Goal: Task Accomplishment & Management: Use online tool/utility

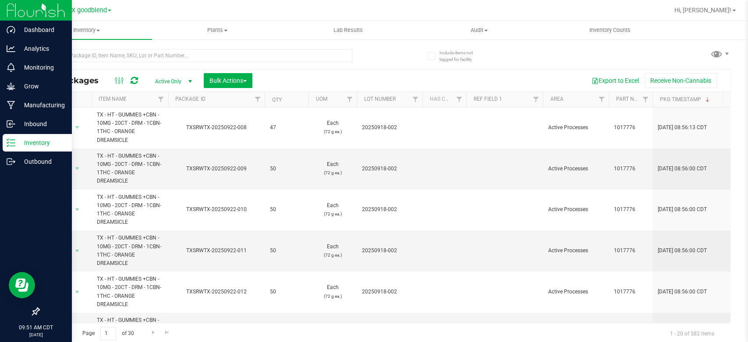
click at [36, 143] on p "Inventory" at bounding box center [41, 143] width 53 height 11
click at [32, 140] on p "Inventory" at bounding box center [41, 143] width 53 height 11
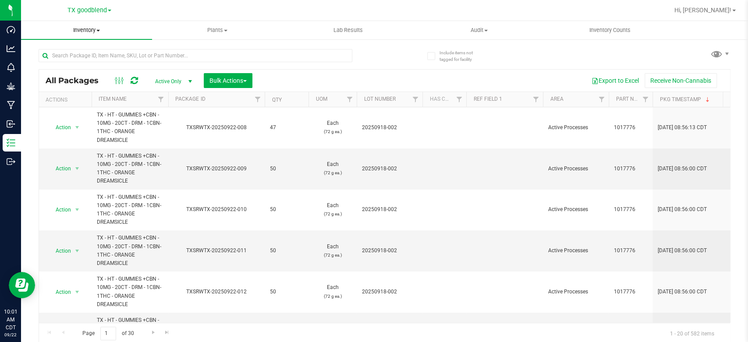
click at [85, 32] on span "Inventory" at bounding box center [86, 30] width 131 height 8
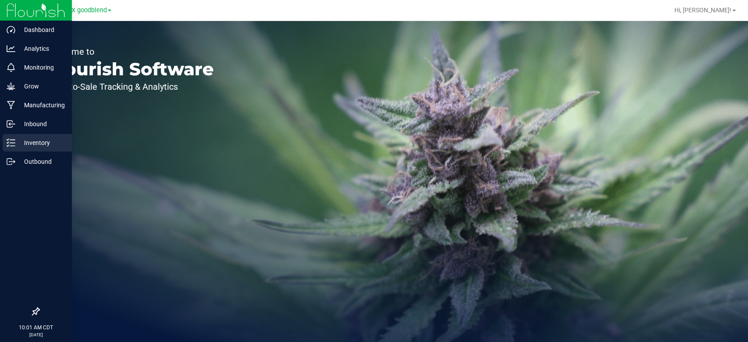
click at [17, 138] on p "Inventory" at bounding box center [41, 143] width 53 height 11
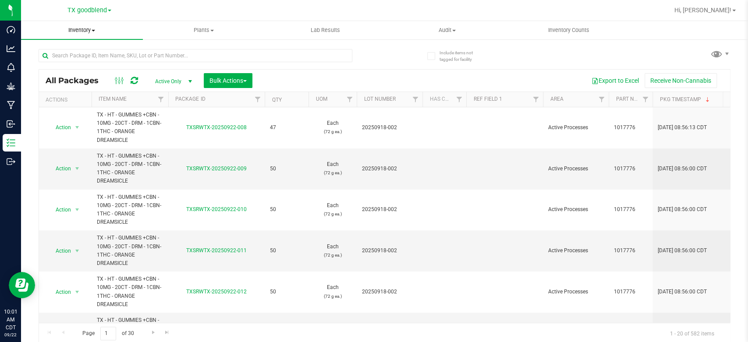
click at [84, 32] on span "Inventory" at bounding box center [82, 30] width 122 height 8
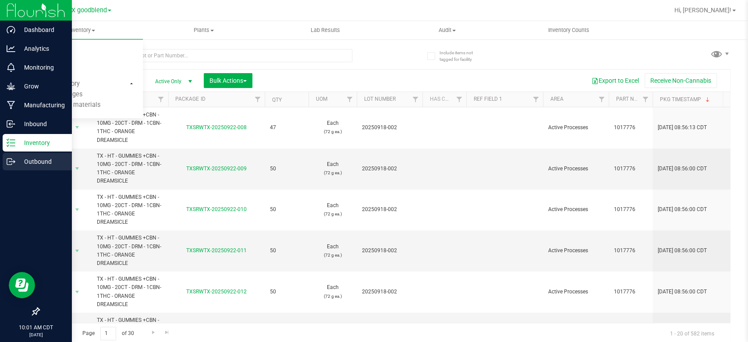
click at [24, 160] on p "Outbound" at bounding box center [41, 161] width 53 height 11
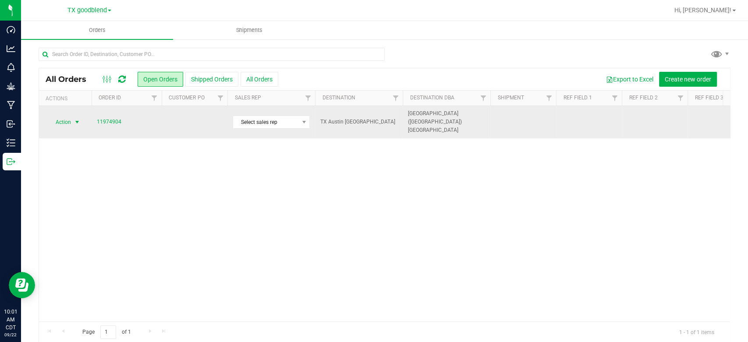
click at [62, 123] on span "Action" at bounding box center [60, 122] width 24 height 12
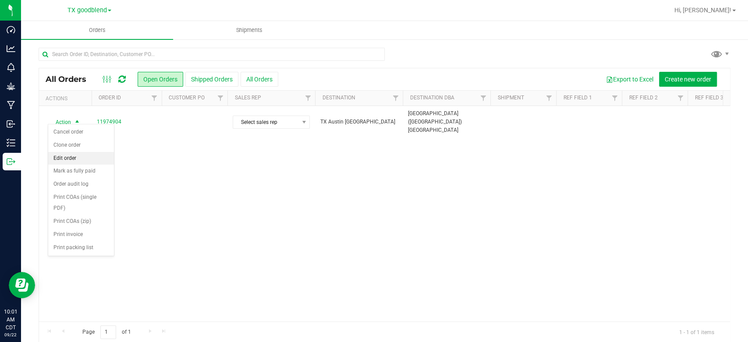
click at [64, 160] on li "Edit order" at bounding box center [81, 158] width 66 height 13
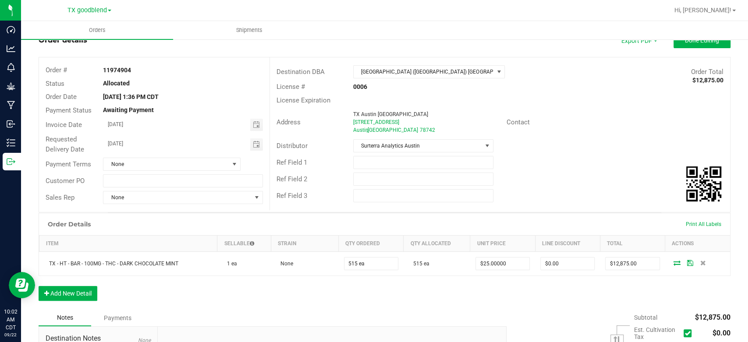
scroll to position [46, 0]
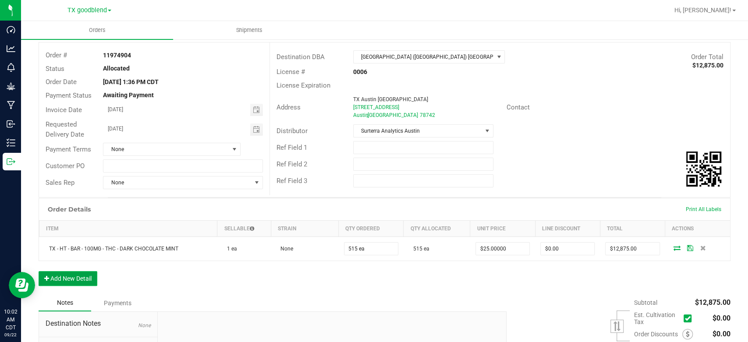
click at [75, 276] on button "Add New Detail" at bounding box center [68, 278] width 59 height 15
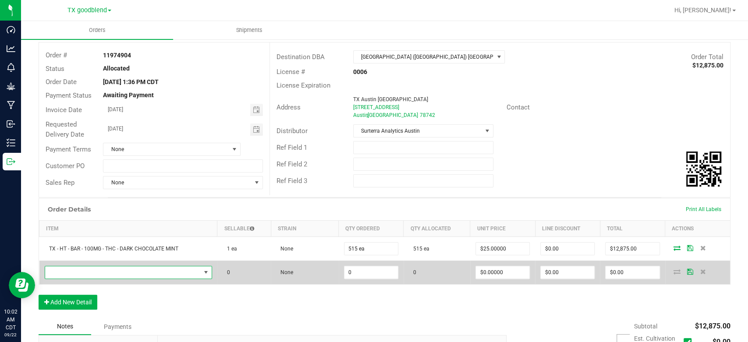
click at [89, 273] on span "NO DATA FOUND" at bounding box center [123, 272] width 156 height 12
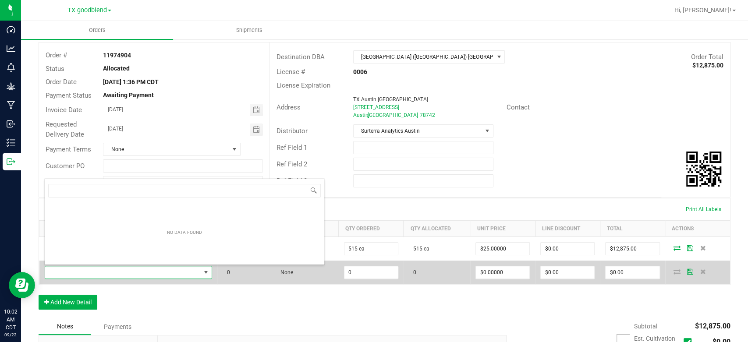
scroll to position [13, 164]
type input "d"
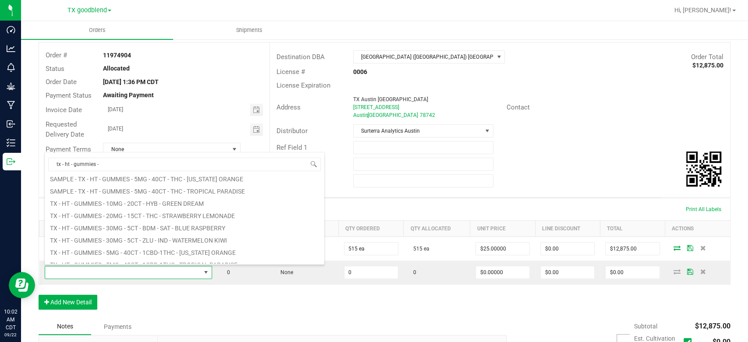
scroll to position [158, 0]
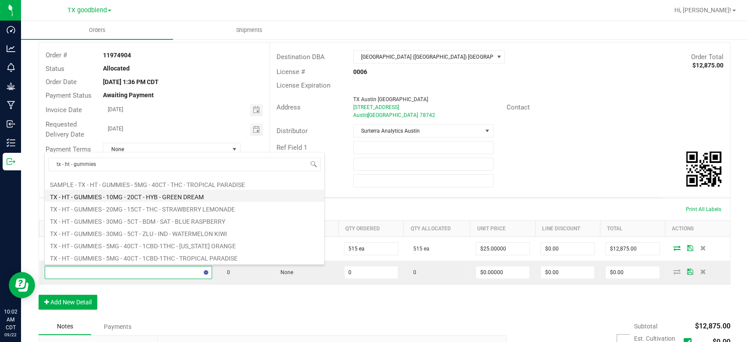
type input "tx - ht - gummies"
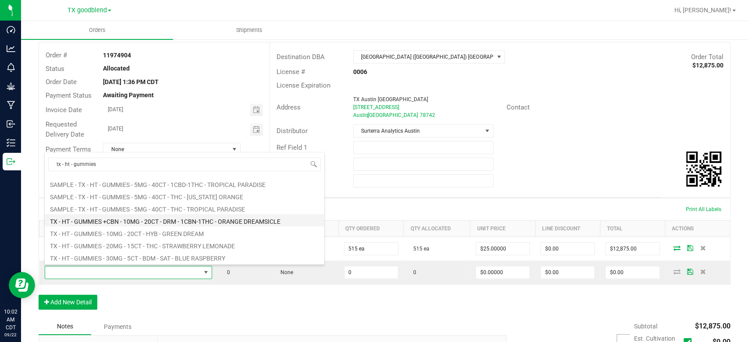
click at [119, 221] on li "TX - HT - GUMMIES +CBN - 10MG - 20CT - DRM - 1CBN-1THC - ORANGE DREAMSICLE" at bounding box center [185, 220] width 280 height 12
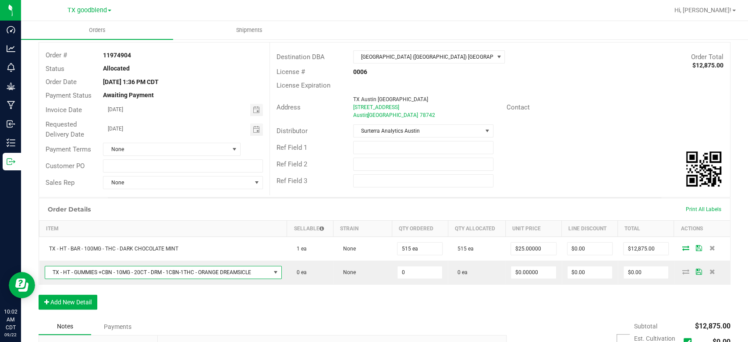
type input "0 ea"
type input "$30.00000"
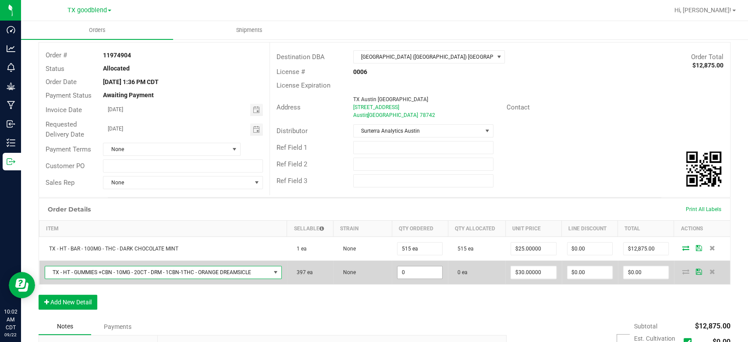
click at [420, 270] on input "0" at bounding box center [420, 272] width 45 height 12
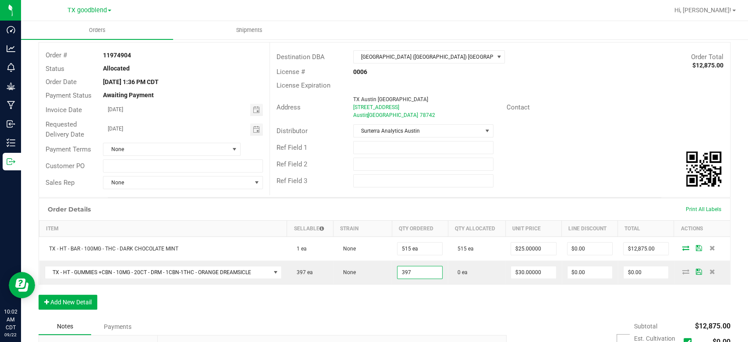
type input "397 ea"
type input "$11,910.00"
click at [419, 293] on div "Order Details Print All Labels Item Sellable Strain Qty Ordered Qty Allocated U…" at bounding box center [385, 258] width 692 height 121
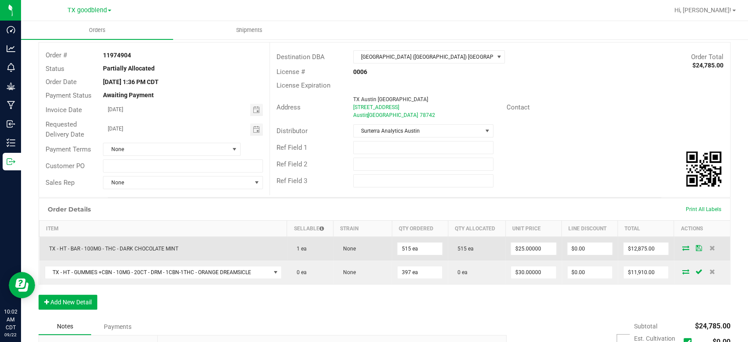
click at [682, 248] on icon at bounding box center [685, 247] width 7 height 5
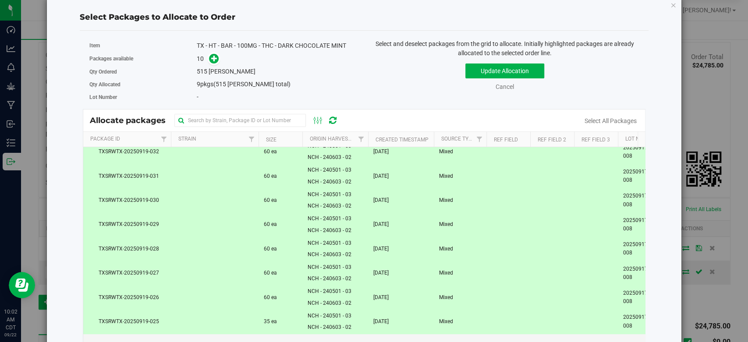
scroll to position [0, 0]
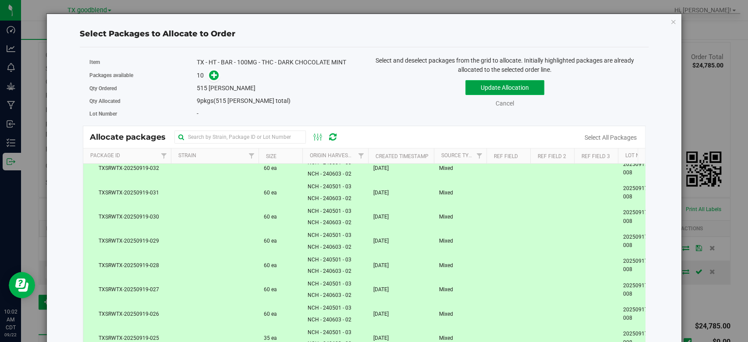
click at [511, 90] on button "Update Allocation" at bounding box center [504, 87] width 79 height 15
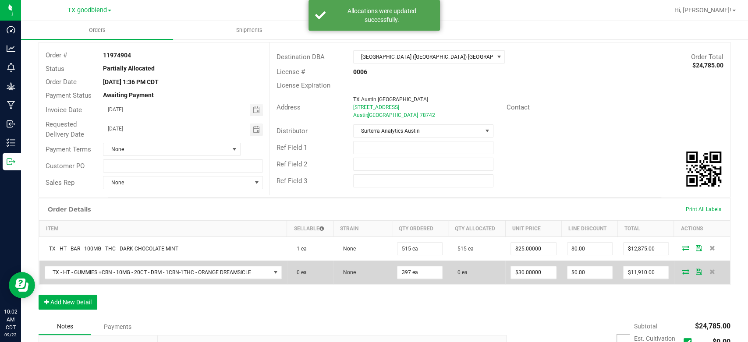
click at [682, 270] on icon at bounding box center [685, 271] width 7 height 5
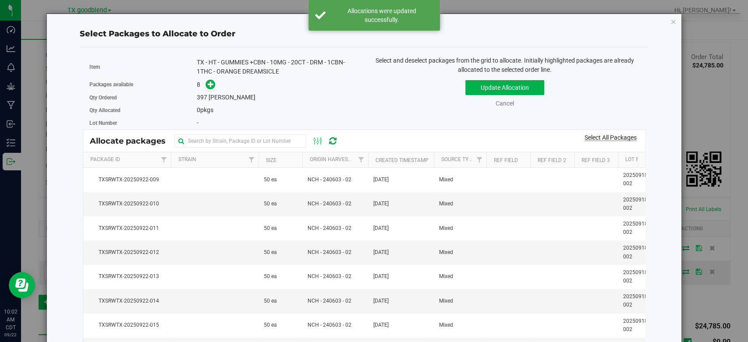
click at [590, 138] on link "Select All Packages" at bounding box center [611, 137] width 52 height 7
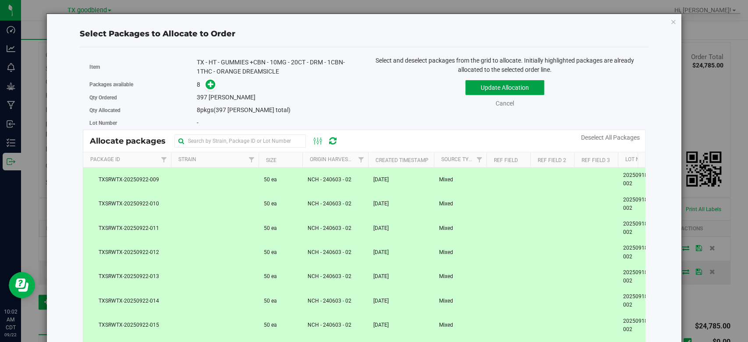
click at [493, 85] on button "Update Allocation" at bounding box center [504, 87] width 79 height 15
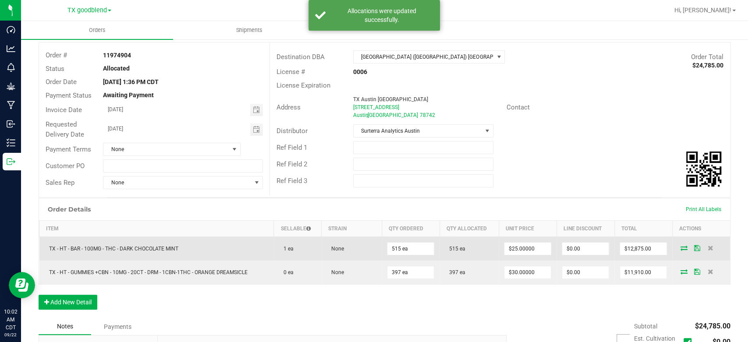
click at [694, 248] on icon at bounding box center [697, 247] width 6 height 5
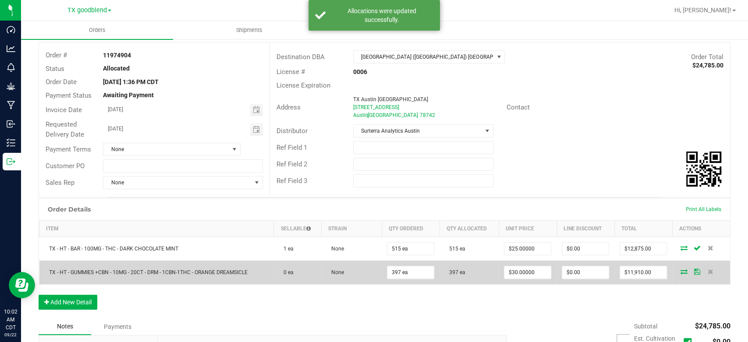
click at [694, 270] on icon at bounding box center [697, 271] width 6 height 5
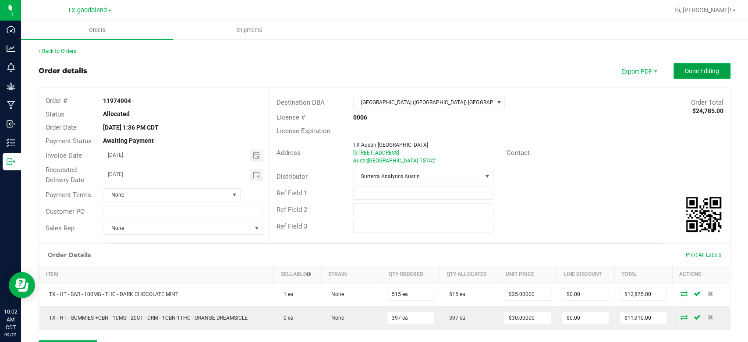
click at [682, 77] on button "Done Editing" at bounding box center [702, 71] width 57 height 16
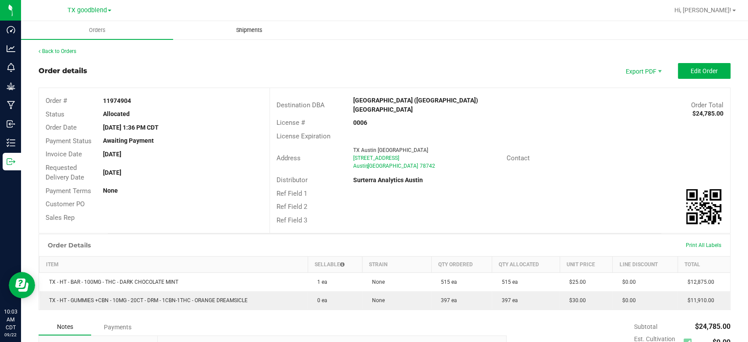
click at [246, 31] on span "Shipments" at bounding box center [249, 30] width 50 height 8
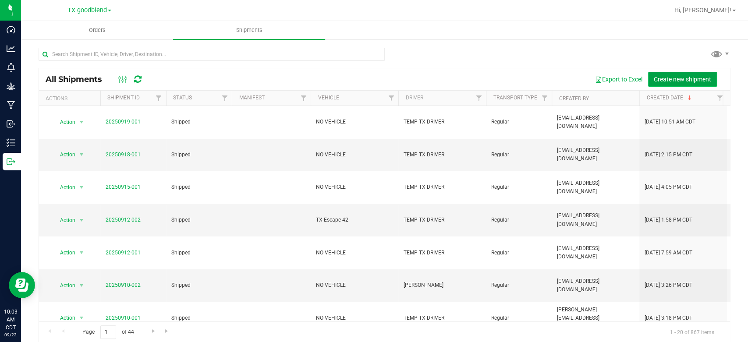
click at [689, 77] on span "Create new shipment" at bounding box center [682, 79] width 57 height 7
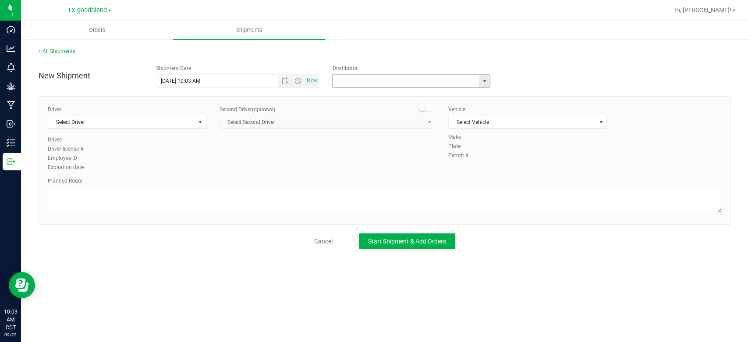
click at [368, 78] on input "text" at bounding box center [404, 81] width 142 height 12
click at [368, 94] on li "Surterra Analytics Austin" at bounding box center [411, 95] width 157 height 13
type input "Surterra Analytics Austin"
click at [95, 118] on span "Select Driver" at bounding box center [121, 122] width 147 height 12
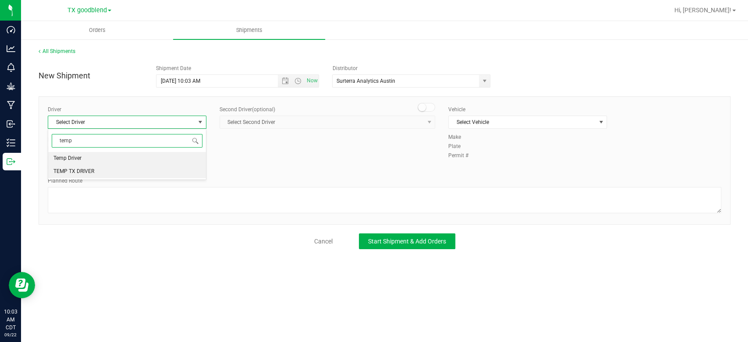
click at [92, 170] on span "TEMP TX DRIVER" at bounding box center [73, 171] width 41 height 11
type input "temp"
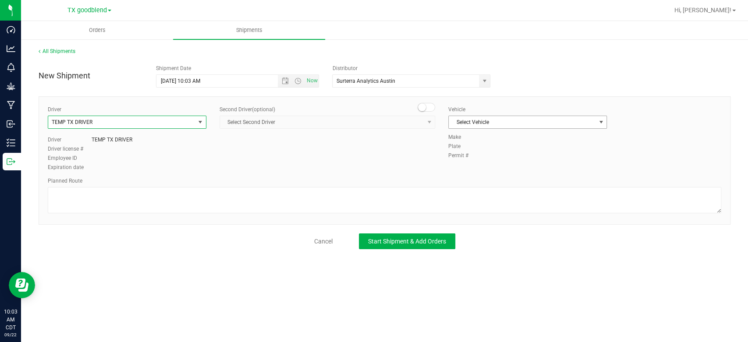
click at [472, 121] on span "Select Vehicle" at bounding box center [522, 122] width 147 height 12
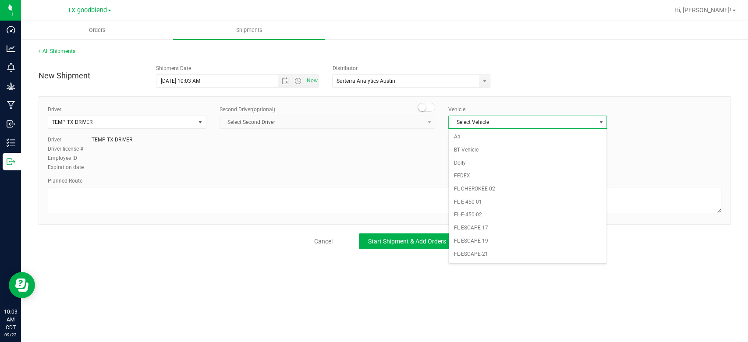
scroll to position [567, 0]
click at [460, 256] on li "NO VEHICLE" at bounding box center [528, 260] width 158 height 13
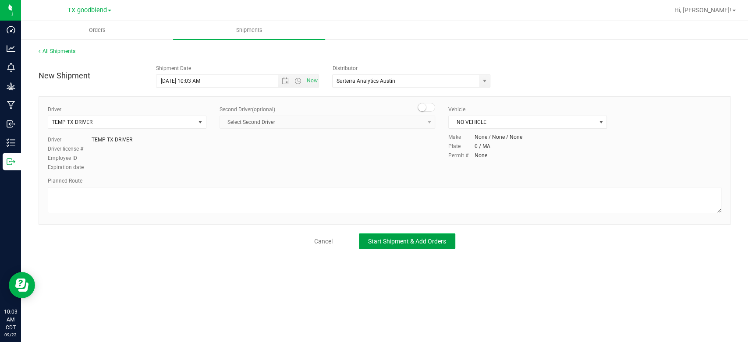
click at [409, 236] on button "Start Shipment & Add Orders" at bounding box center [407, 242] width 96 height 16
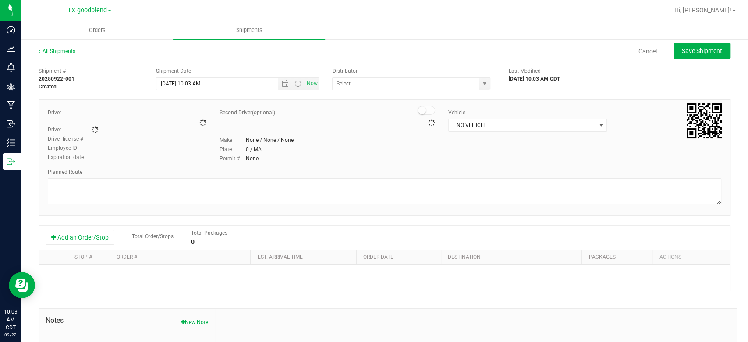
type input "Surterra Analytics Austin"
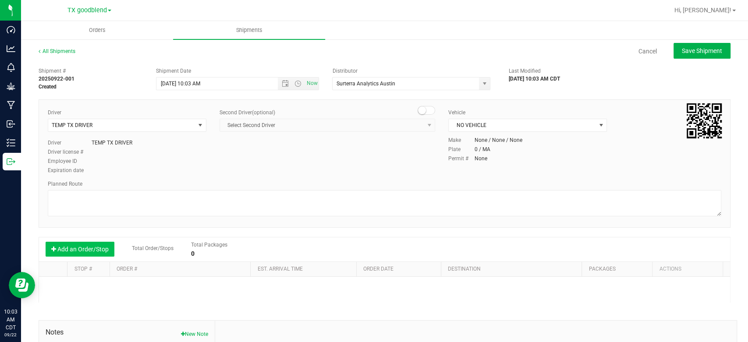
click at [84, 245] on button "Add an Order/Stop" at bounding box center [80, 249] width 69 height 15
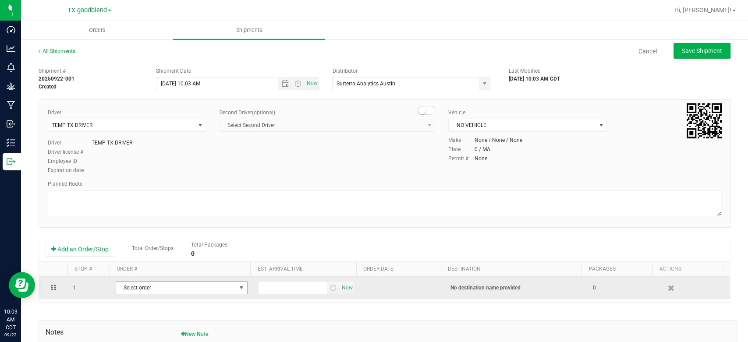
click at [170, 291] on span "Select order" at bounding box center [176, 288] width 120 height 12
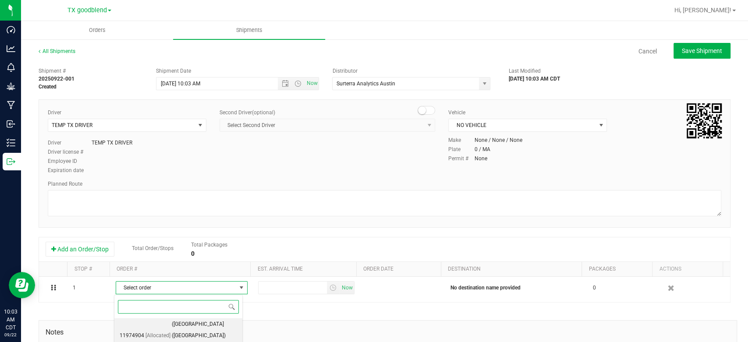
click at [181, 325] on span "([GEOGRAPHIC_DATA] ([GEOGRAPHIC_DATA]) [GEOGRAPHIC_DATA])" at bounding box center [204, 336] width 65 height 34
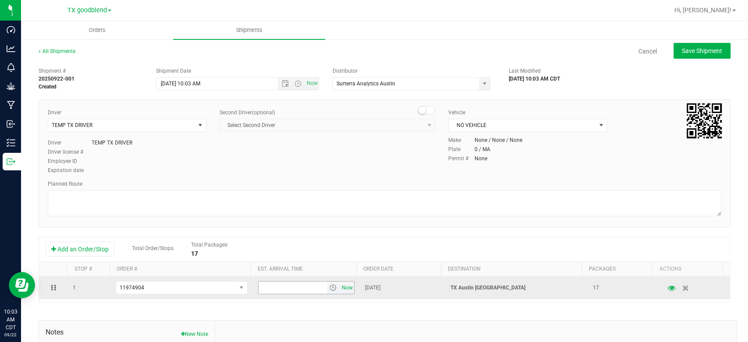
click at [340, 287] on span "Now" at bounding box center [347, 288] width 15 height 13
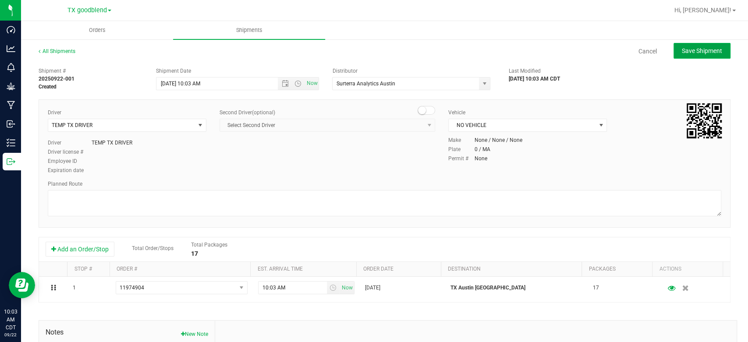
click at [707, 50] on span "Save Shipment" at bounding box center [702, 50] width 40 height 7
type input "[DATE] 3:03 PM"
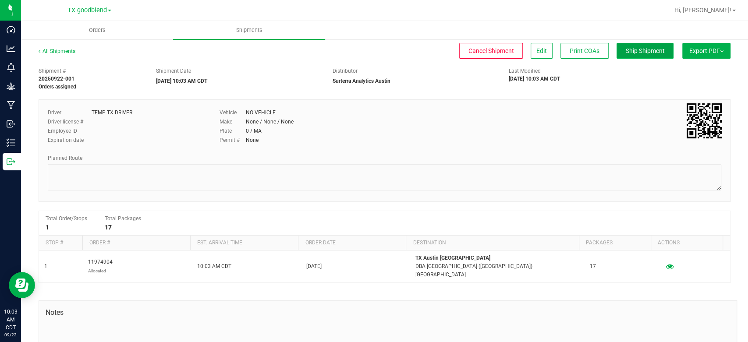
click at [635, 51] on span "Ship Shipment" at bounding box center [645, 50] width 39 height 7
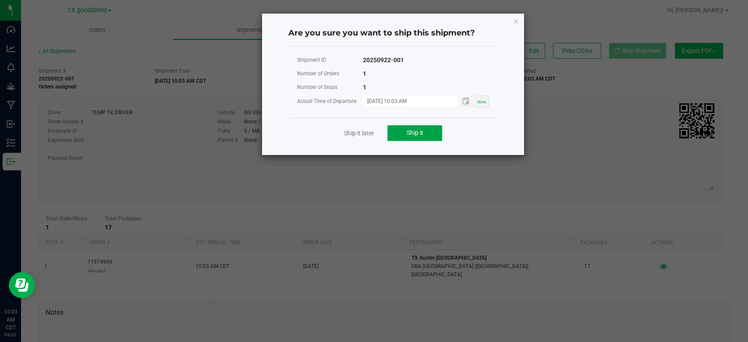
click at [421, 126] on button "Ship it" at bounding box center [414, 133] width 55 height 16
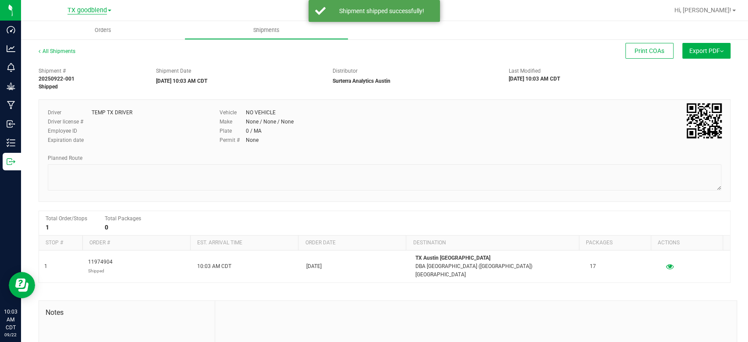
click at [90, 11] on span "TX goodblend" at bounding box center [86, 11] width 39 height 8
click at [81, 27] on link "TX Austin [GEOGRAPHIC_DATA]" at bounding box center [89, 31] width 128 height 12
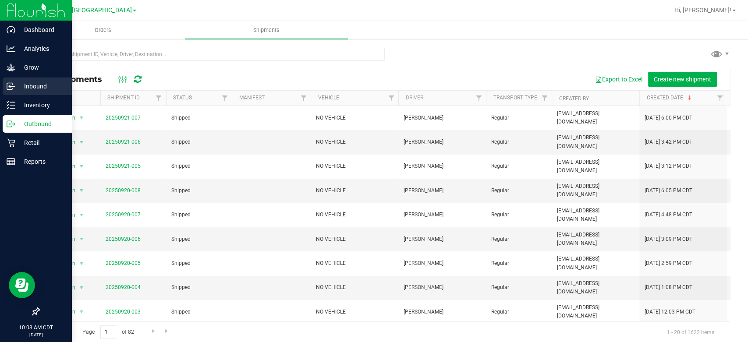
click at [41, 90] on p "Inbound" at bounding box center [41, 86] width 53 height 11
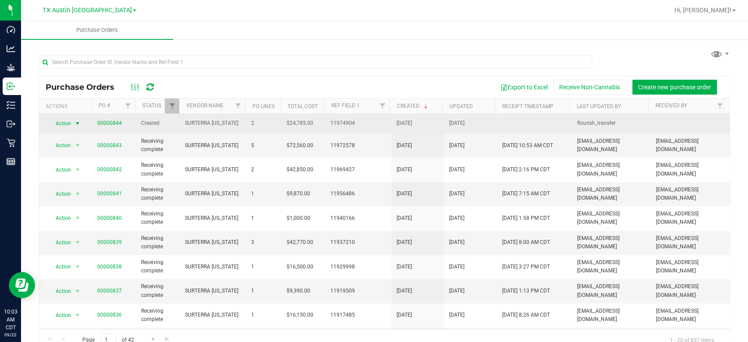
click at [62, 121] on span "Action" at bounding box center [60, 123] width 24 height 12
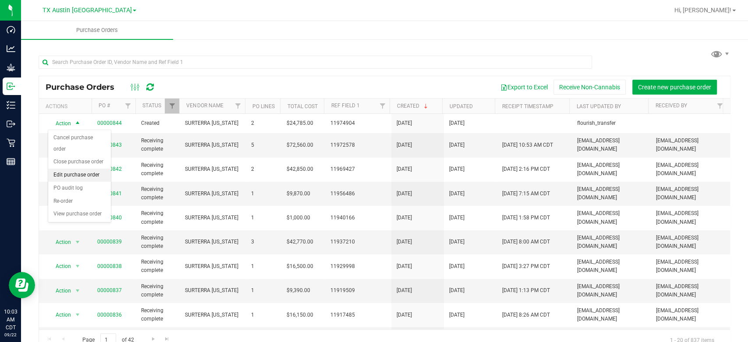
click at [61, 174] on li "Edit purchase order" at bounding box center [79, 175] width 63 height 13
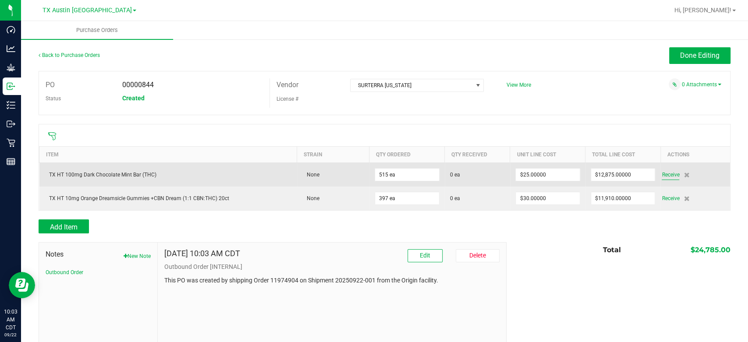
click at [664, 173] on span "Receive" at bounding box center [671, 175] width 18 height 11
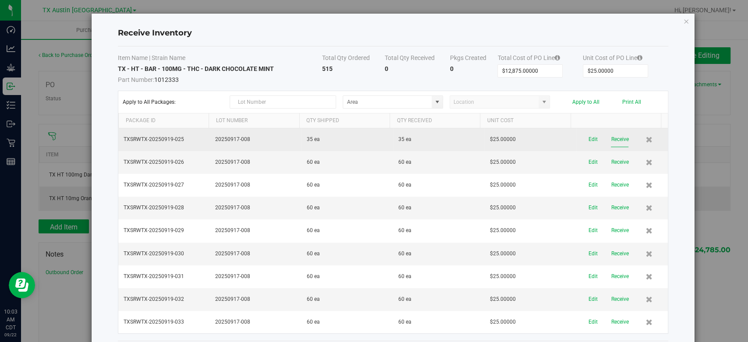
click at [611, 140] on button "Receive" at bounding box center [620, 139] width 18 height 15
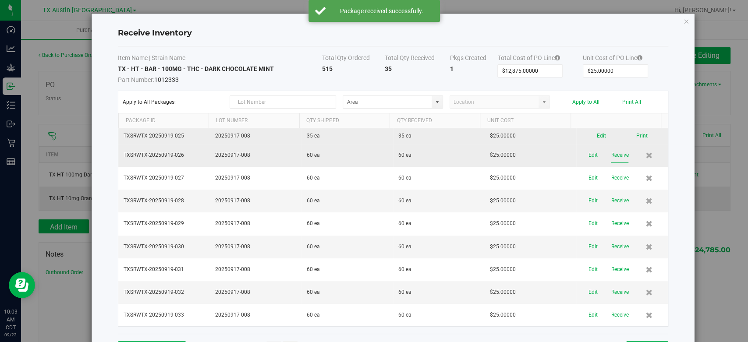
click at [611, 159] on button "Receive" at bounding box center [620, 155] width 18 height 15
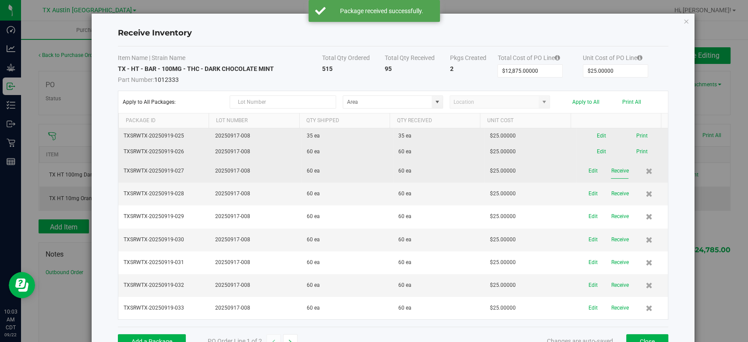
click at [611, 170] on button "Receive" at bounding box center [620, 170] width 18 height 15
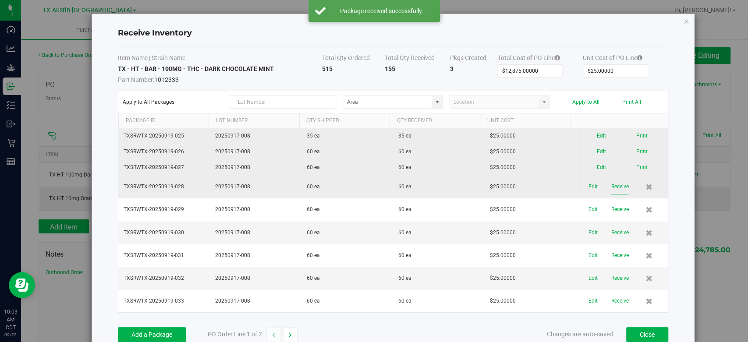
click at [611, 184] on button "Receive" at bounding box center [620, 186] width 18 height 15
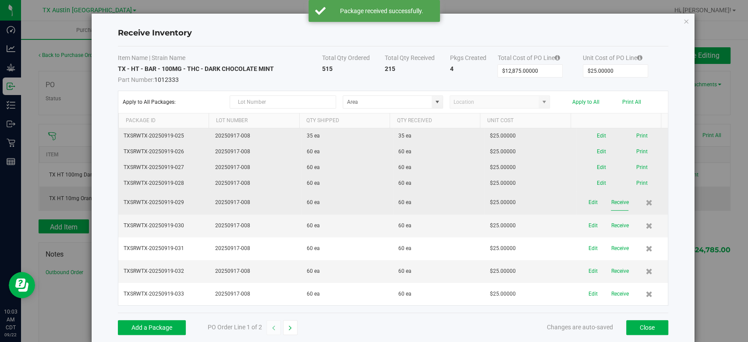
click at [611, 205] on button "Receive" at bounding box center [620, 202] width 18 height 15
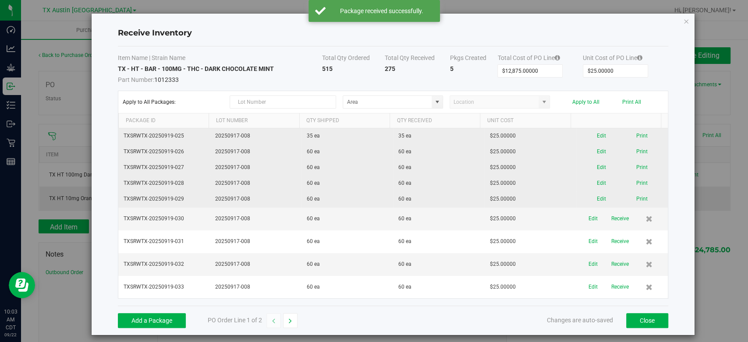
click at [611, 217] on button "Receive" at bounding box center [620, 218] width 18 height 15
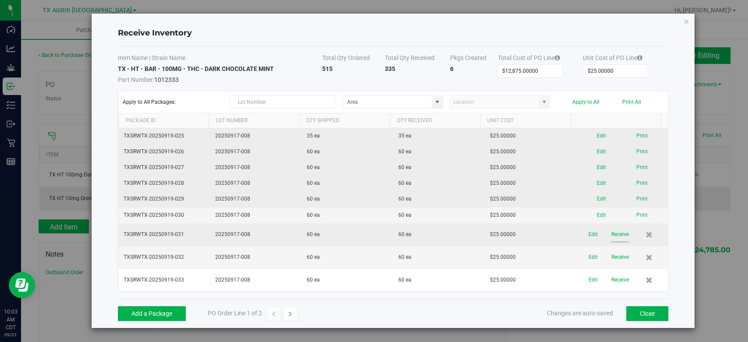
click at [614, 231] on button "Receive" at bounding box center [620, 234] width 18 height 15
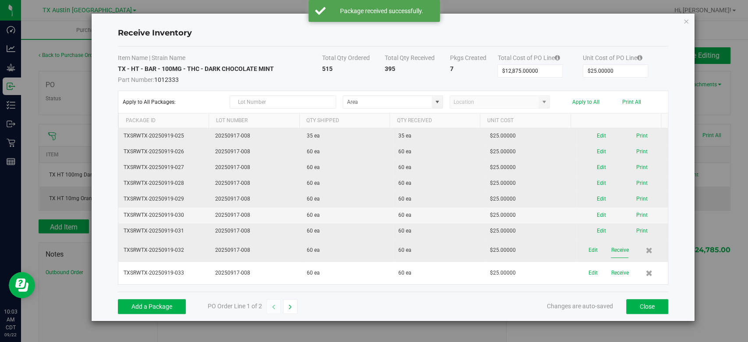
click at [614, 252] on button "Receive" at bounding box center [620, 250] width 18 height 15
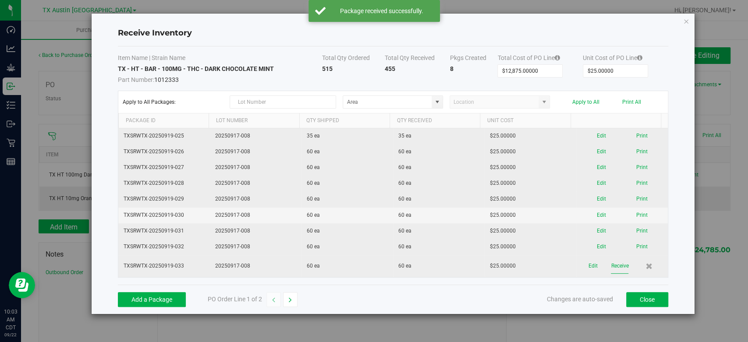
click at [612, 266] on button "Receive" at bounding box center [620, 266] width 18 height 15
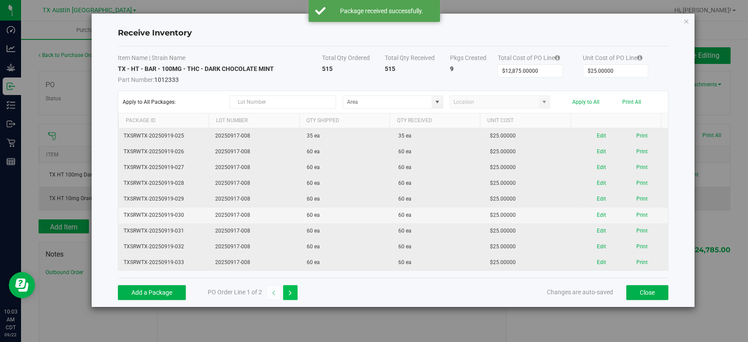
click at [291, 293] on icon "button" at bounding box center [290, 293] width 3 height 6
type input "$11,910.00000"
type input "$30.00000"
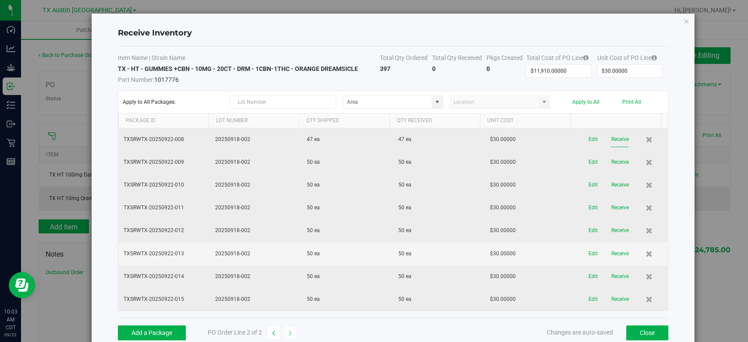
click at [611, 133] on button "Receive" at bounding box center [620, 139] width 18 height 15
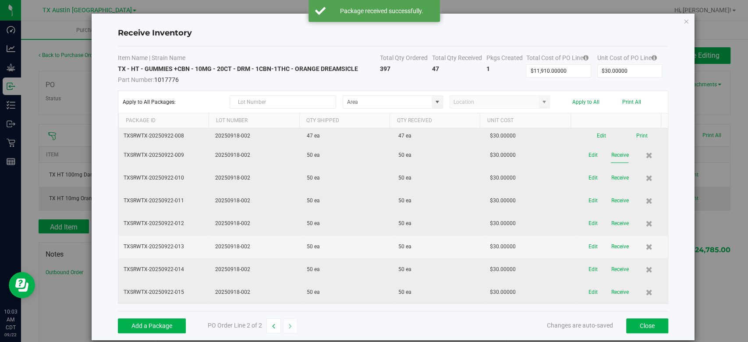
click at [611, 152] on button "Receive" at bounding box center [620, 155] width 18 height 15
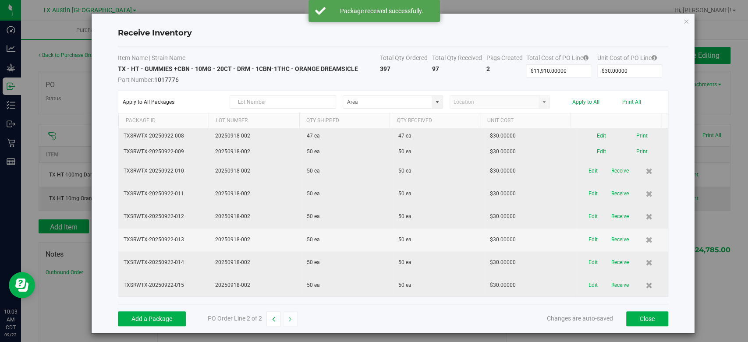
click at [611, 170] on button "Receive" at bounding box center [620, 170] width 18 height 15
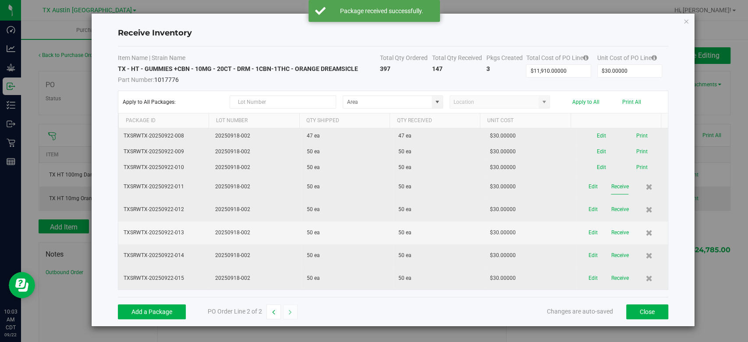
click at [611, 188] on button "Receive" at bounding box center [620, 186] width 18 height 15
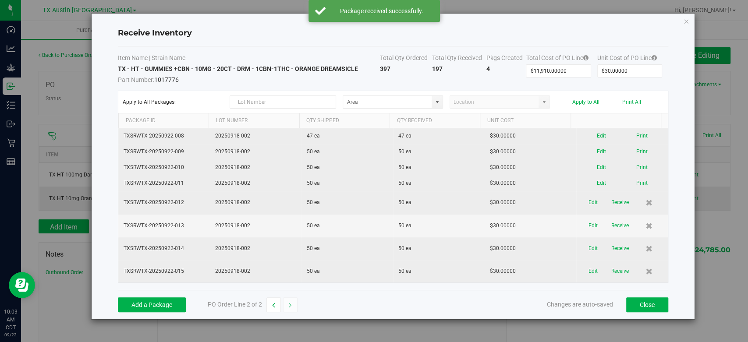
click at [611, 206] on button "Receive" at bounding box center [620, 202] width 18 height 15
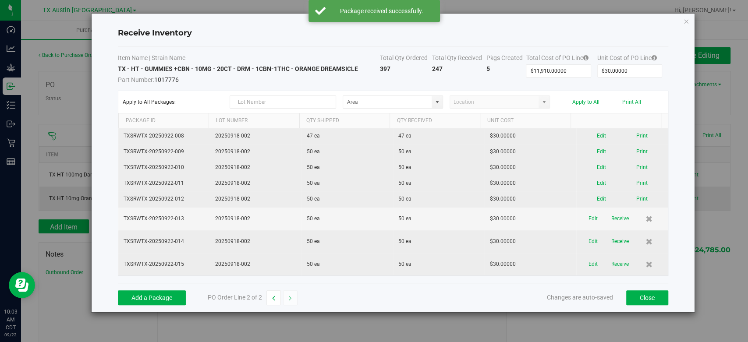
click at [611, 219] on button "Receive" at bounding box center [620, 218] width 18 height 15
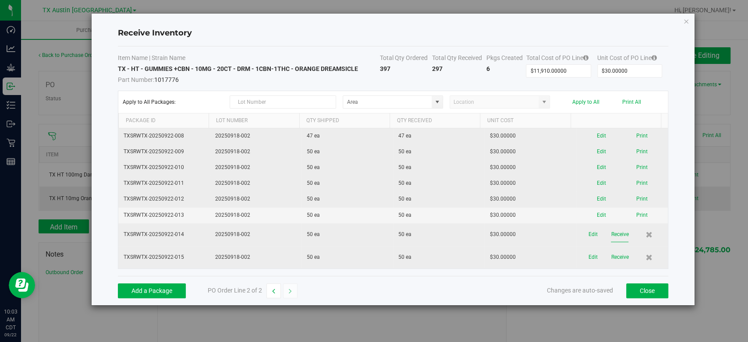
click at [611, 240] on button "Receive" at bounding box center [620, 234] width 18 height 15
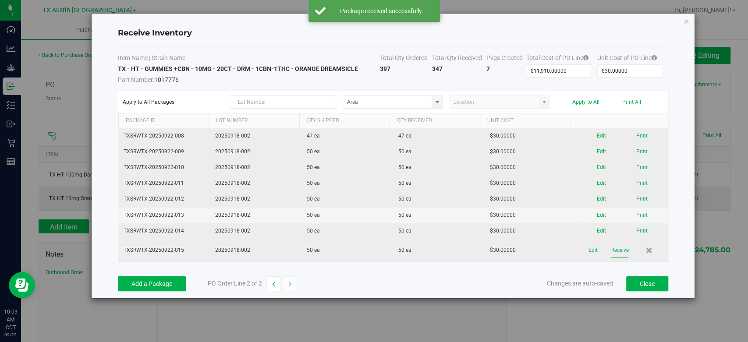
click at [614, 252] on button "Receive" at bounding box center [620, 250] width 18 height 15
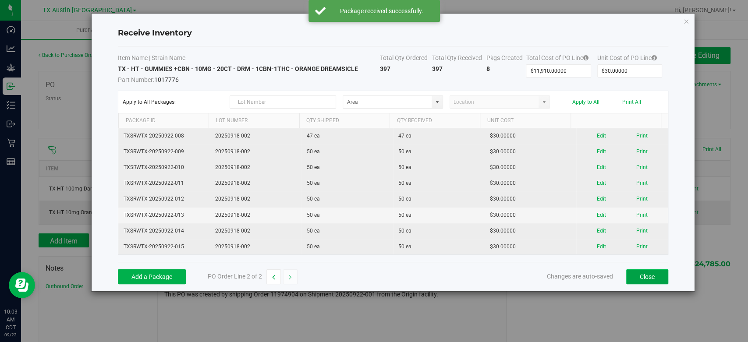
click at [637, 282] on button "Close" at bounding box center [647, 277] width 42 height 15
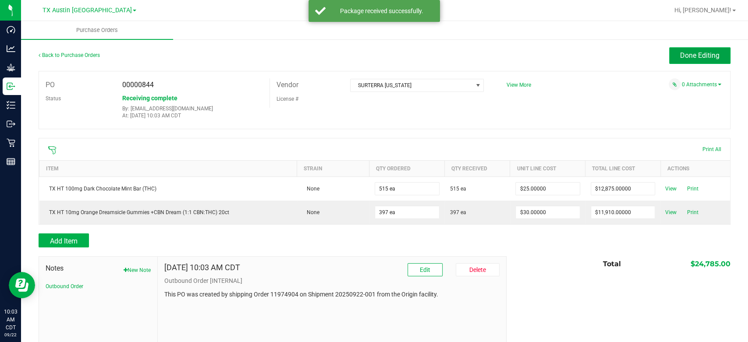
click at [676, 50] on button "Done Editing" at bounding box center [699, 55] width 61 height 17
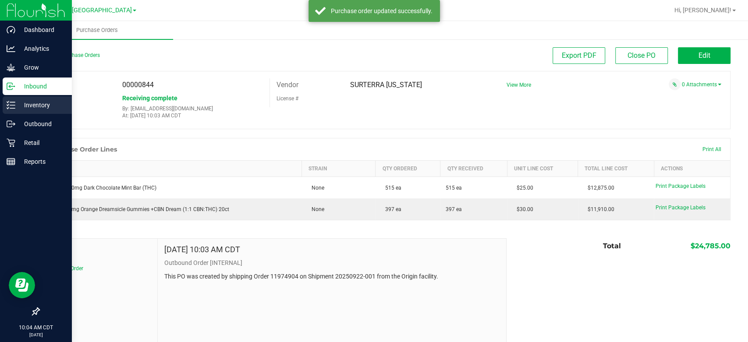
click at [16, 105] on p "Inventory" at bounding box center [41, 105] width 53 height 11
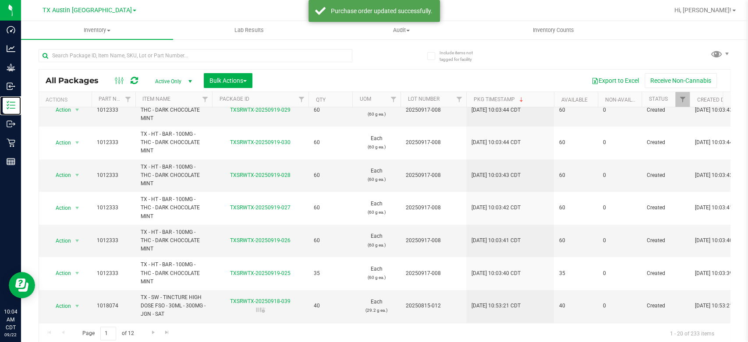
scroll to position [442, 0]
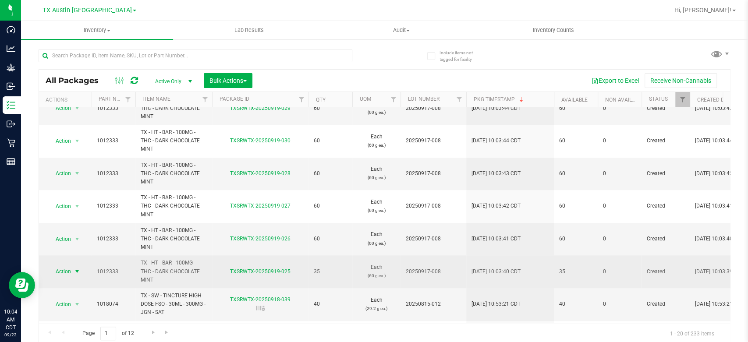
click at [60, 271] on span "Action" at bounding box center [60, 272] width 24 height 12
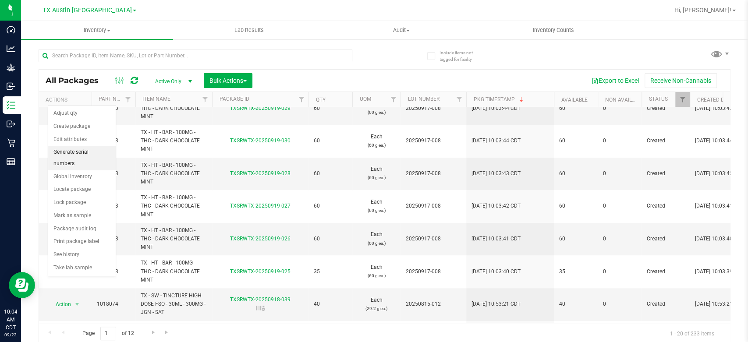
click at [79, 150] on li "Generate serial numbers" at bounding box center [81, 158] width 67 height 24
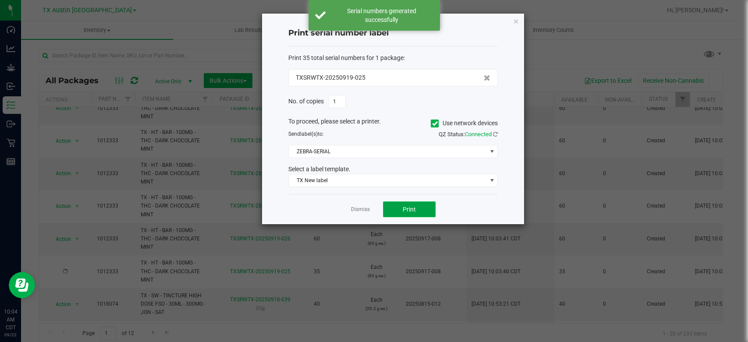
click at [403, 210] on span "Print" at bounding box center [409, 209] width 13 height 7
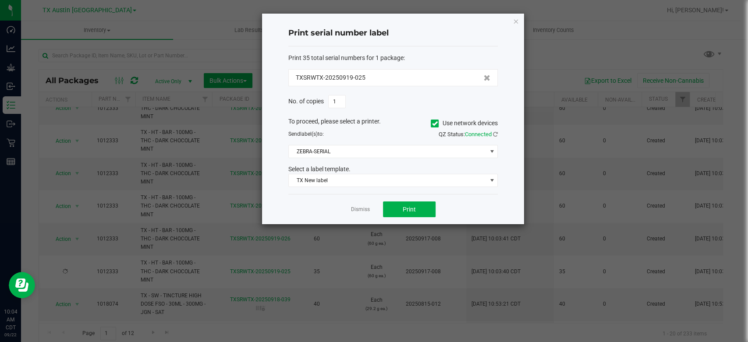
click at [361, 204] on div "Dismiss Print" at bounding box center [393, 209] width 210 height 30
click at [366, 208] on link "Dismiss" at bounding box center [360, 209] width 19 height 7
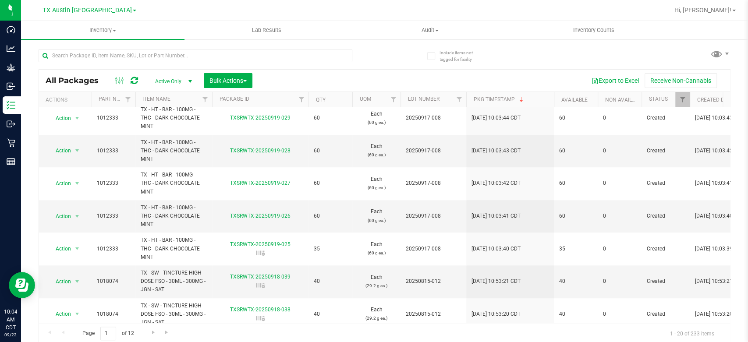
scroll to position [511, 0]
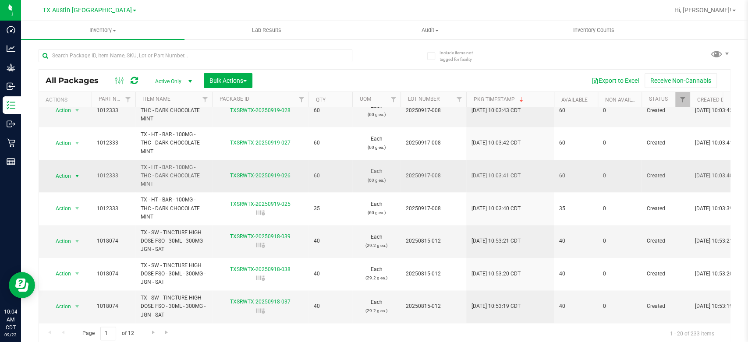
click at [74, 173] on span "select" at bounding box center [77, 176] width 7 height 7
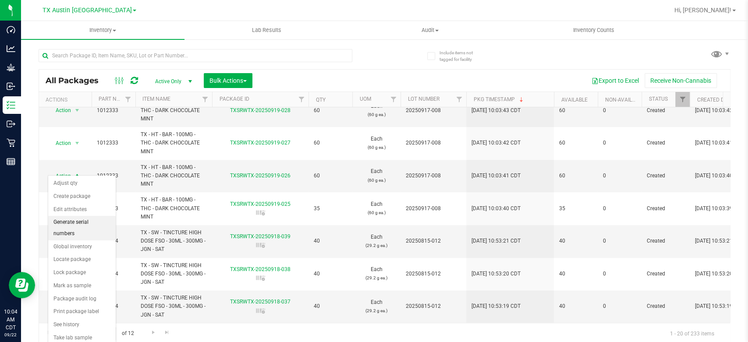
click at [75, 220] on li "Generate serial numbers" at bounding box center [81, 228] width 67 height 24
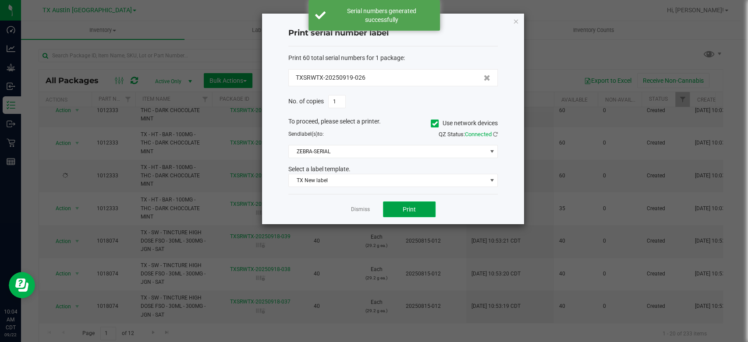
click at [404, 204] on button "Print" at bounding box center [409, 210] width 53 height 16
click at [356, 207] on link "Dismiss" at bounding box center [360, 209] width 19 height 7
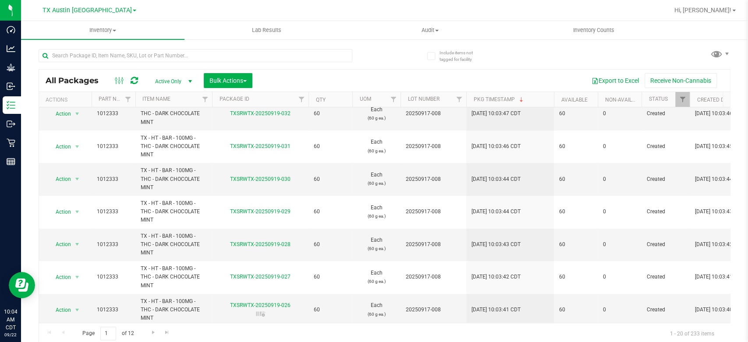
scroll to position [372, 0]
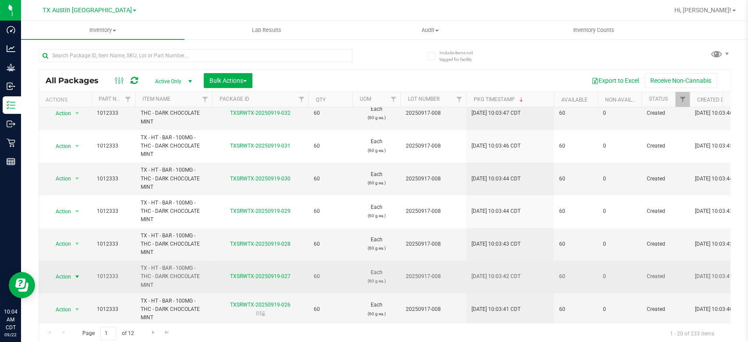
click at [62, 278] on span "Action" at bounding box center [60, 277] width 24 height 12
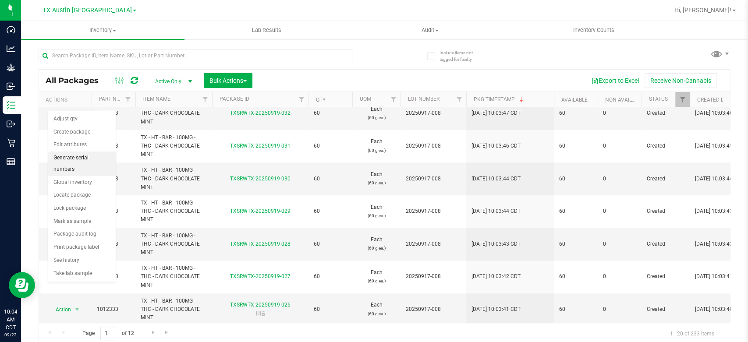
click at [98, 154] on li "Generate serial numbers" at bounding box center [81, 164] width 67 height 24
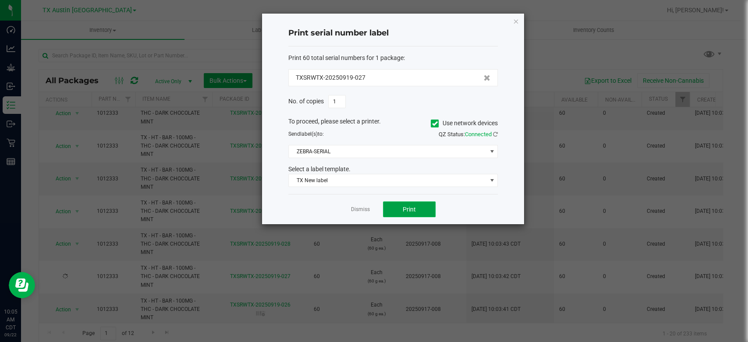
click at [407, 215] on button "Print" at bounding box center [409, 210] width 53 height 16
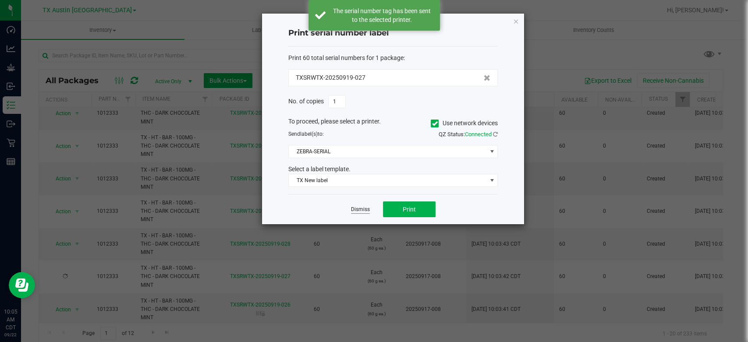
click at [357, 210] on link "Dismiss" at bounding box center [360, 209] width 19 height 7
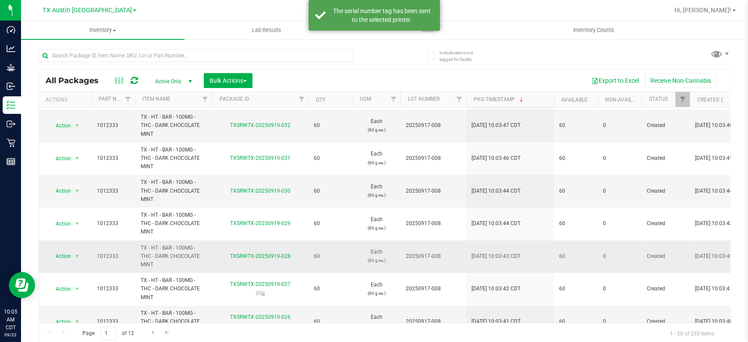
scroll to position [360, 0]
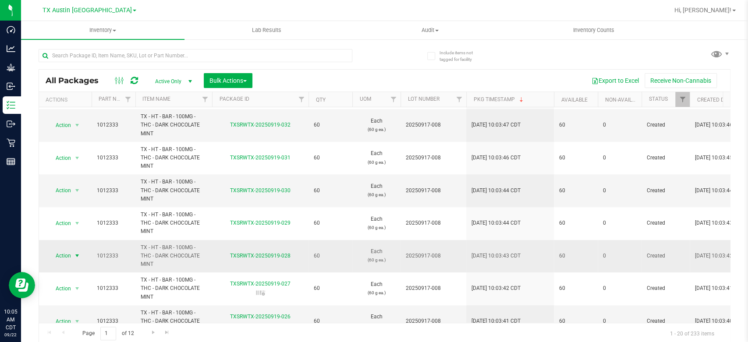
click at [63, 252] on span "Action" at bounding box center [60, 256] width 24 height 12
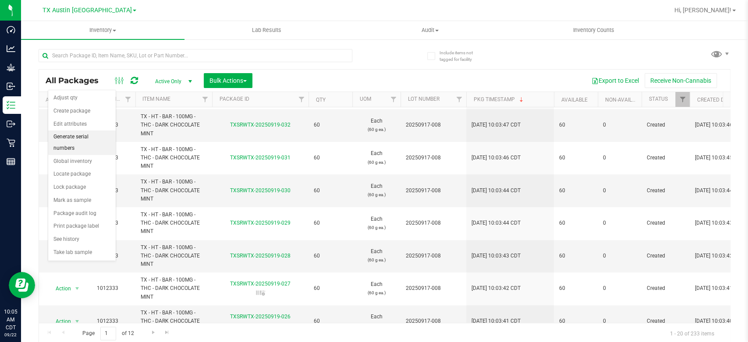
click at [93, 140] on li "Generate serial numbers" at bounding box center [81, 143] width 67 height 24
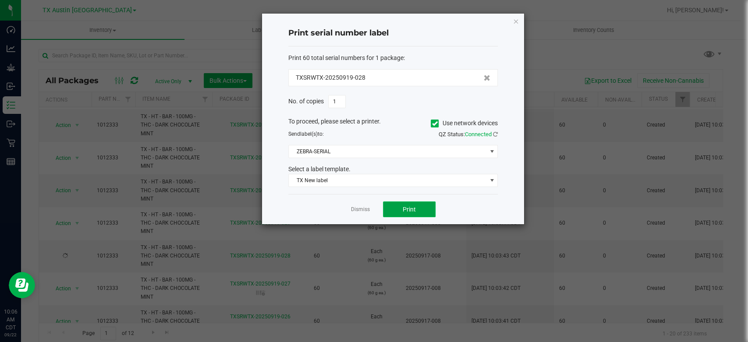
click at [407, 210] on span "Print" at bounding box center [409, 209] width 13 height 7
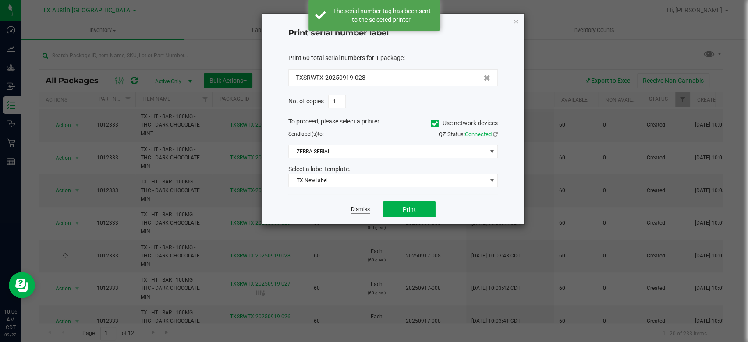
click at [368, 208] on link "Dismiss" at bounding box center [360, 209] width 19 height 7
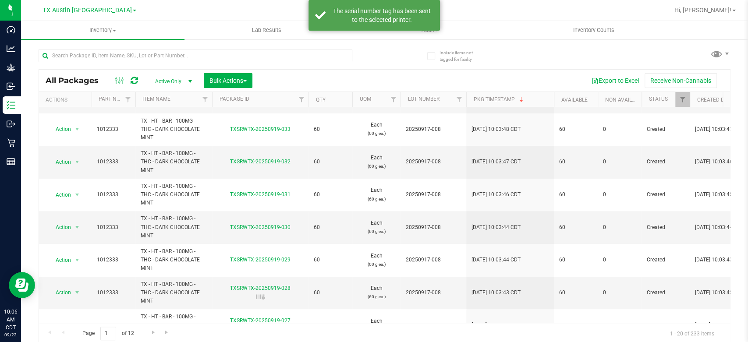
scroll to position [323, 0]
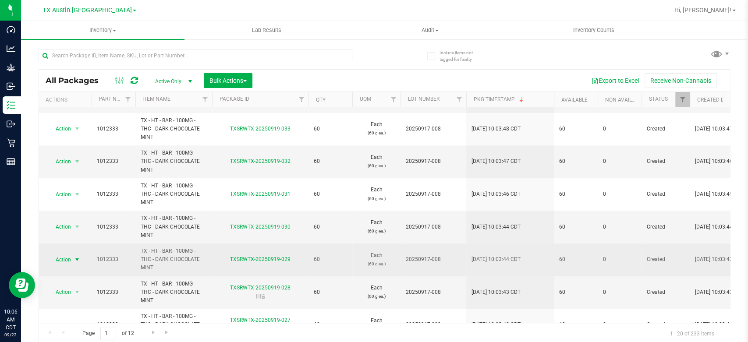
click at [67, 260] on span "Action" at bounding box center [60, 260] width 24 height 12
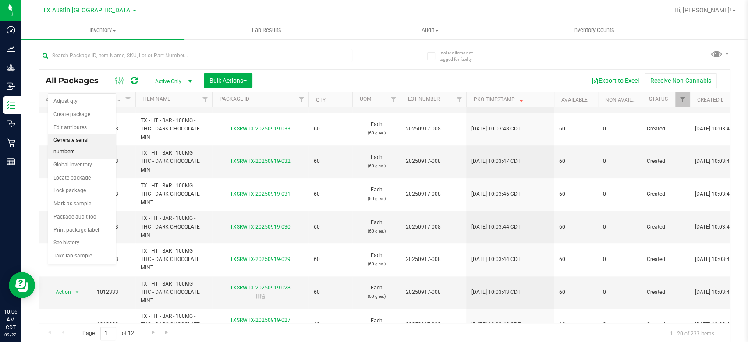
click at [86, 141] on li "Generate serial numbers" at bounding box center [81, 146] width 67 height 24
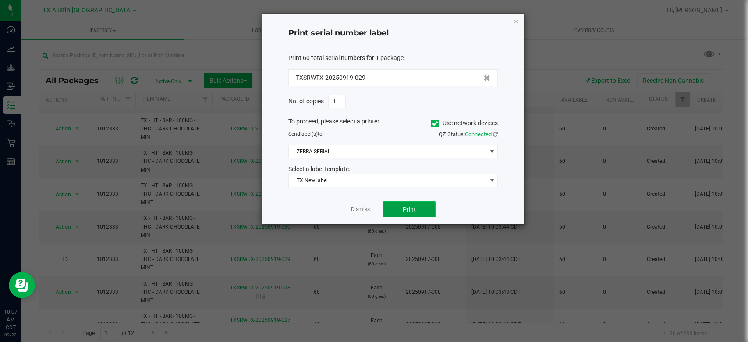
click at [403, 208] on span "Print" at bounding box center [409, 209] width 13 height 7
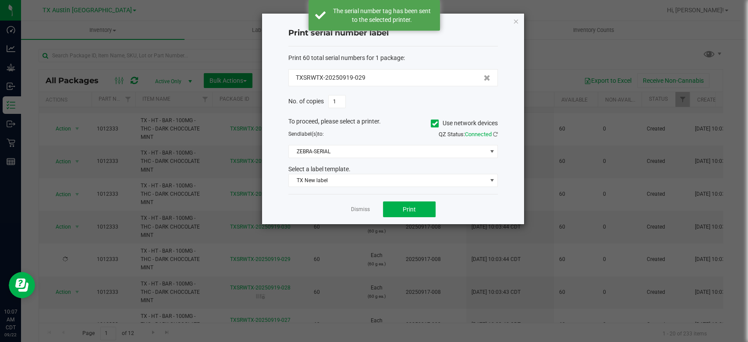
click at [363, 208] on link "Dismiss" at bounding box center [360, 209] width 19 height 7
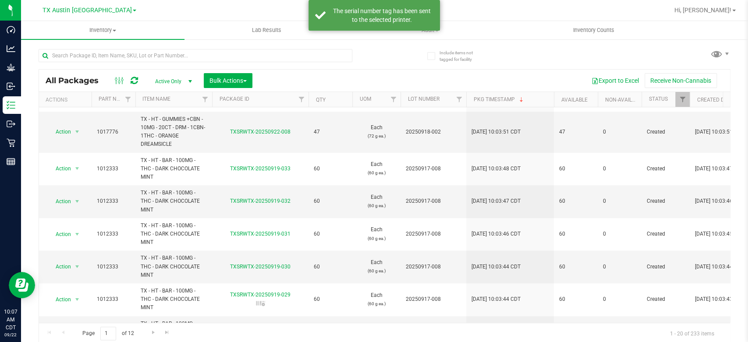
scroll to position [290, 0]
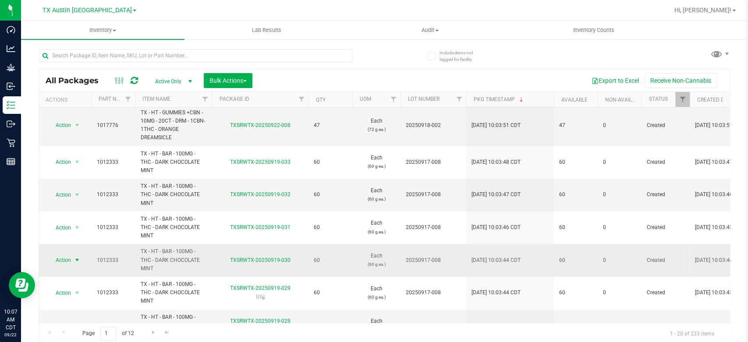
click at [67, 260] on span "Action" at bounding box center [60, 260] width 24 height 12
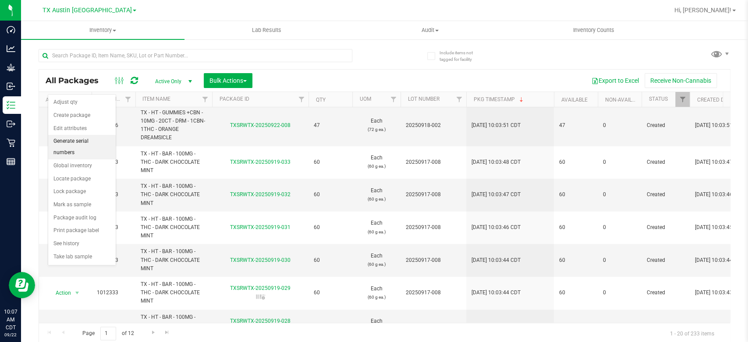
click at [82, 142] on li "Generate serial numbers" at bounding box center [81, 147] width 67 height 24
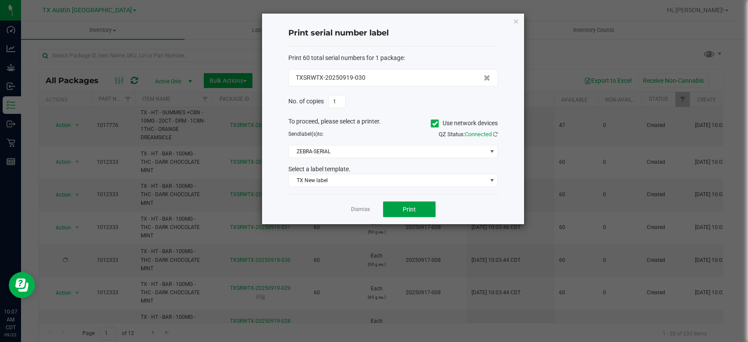
click at [418, 203] on button "Print" at bounding box center [409, 210] width 53 height 16
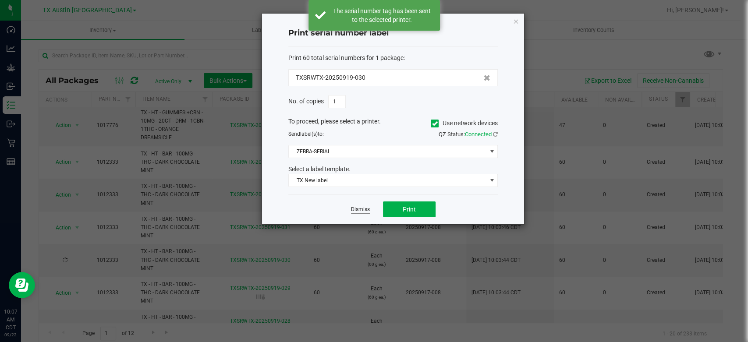
click at [361, 210] on link "Dismiss" at bounding box center [360, 209] width 19 height 7
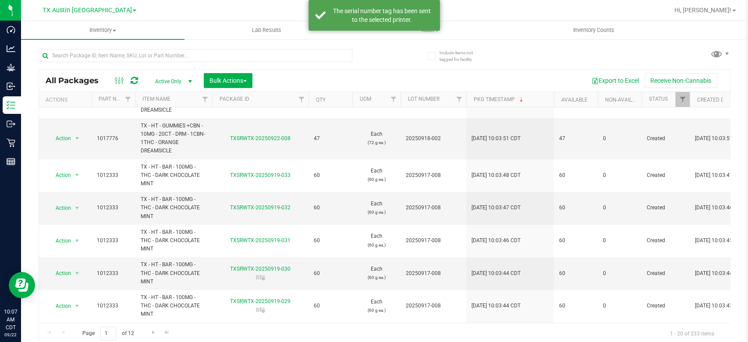
scroll to position [277, 0]
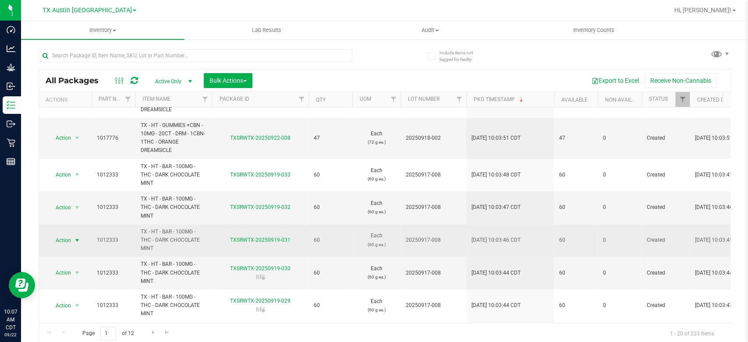
click at [67, 237] on span "Action" at bounding box center [60, 240] width 24 height 12
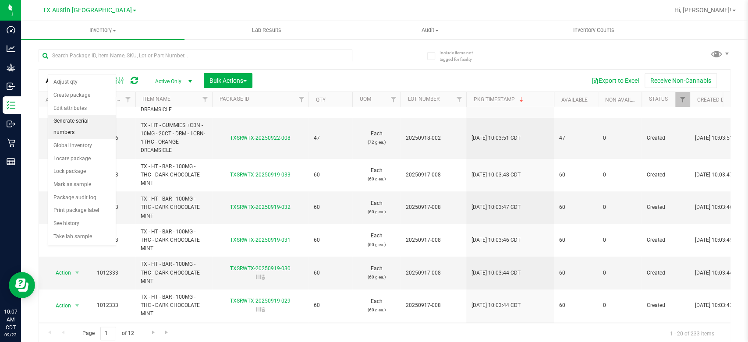
click at [94, 121] on li "Generate serial numbers" at bounding box center [81, 127] width 67 height 24
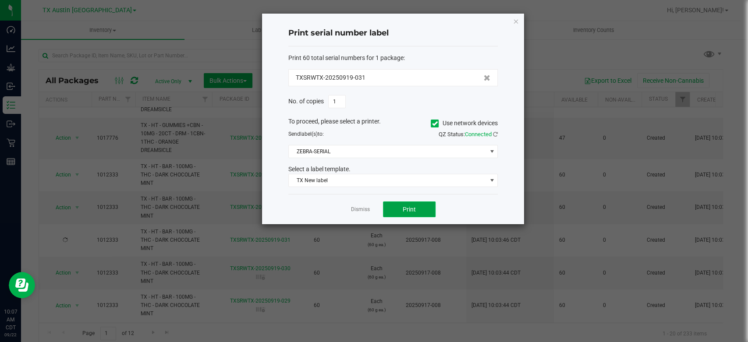
click at [413, 210] on span "Print" at bounding box center [409, 209] width 13 height 7
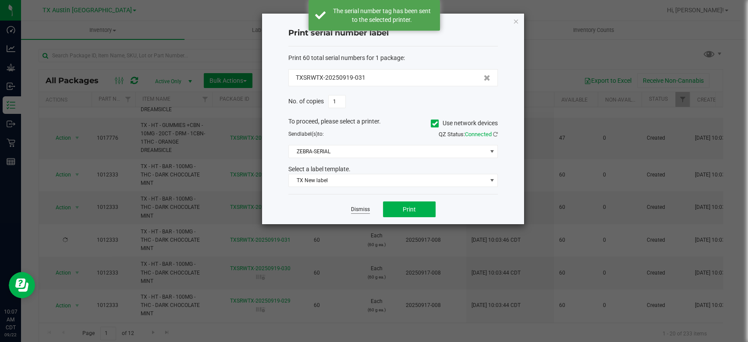
click at [364, 210] on link "Dismiss" at bounding box center [360, 209] width 19 height 7
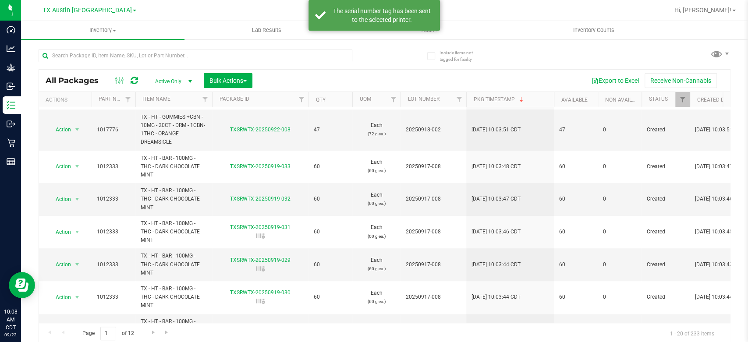
scroll to position [286, 0]
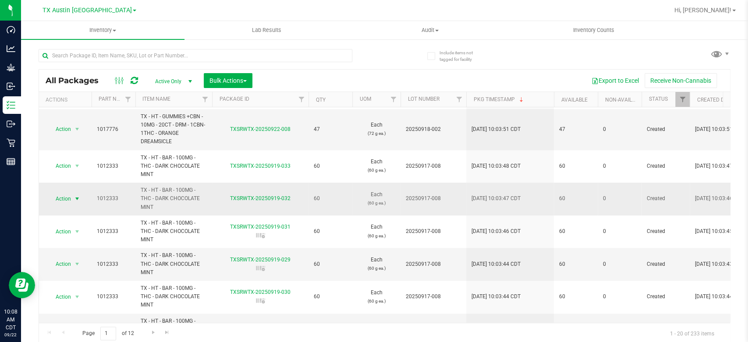
click at [60, 196] on span "Action" at bounding box center [60, 199] width 24 height 12
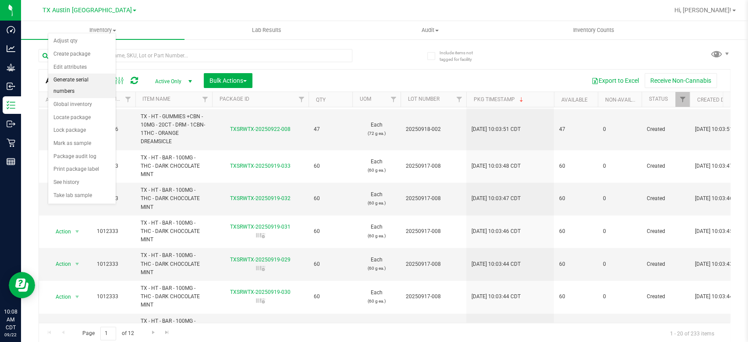
click at [93, 81] on li "Generate serial numbers" at bounding box center [81, 86] width 67 height 24
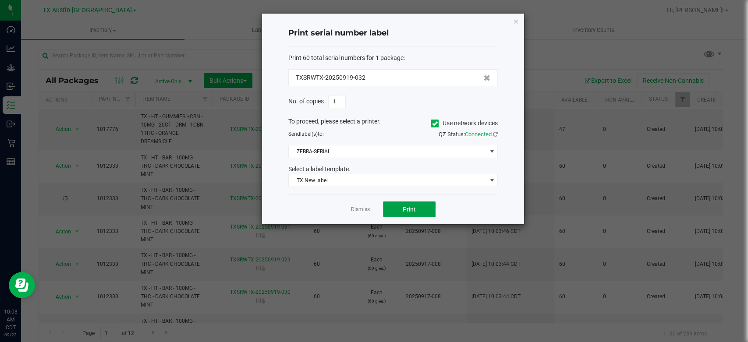
click at [407, 212] on span "Print" at bounding box center [409, 209] width 13 height 7
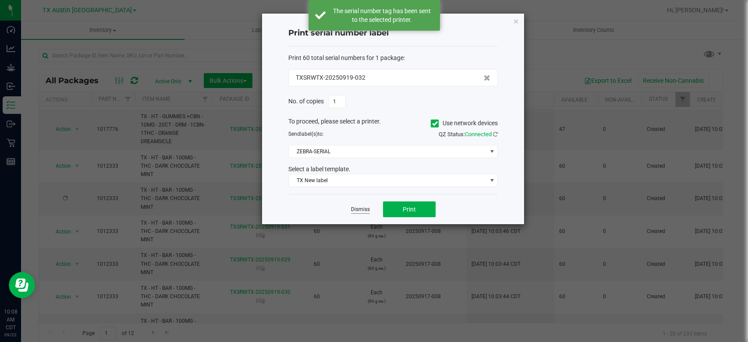
click at [355, 208] on link "Dismiss" at bounding box center [360, 209] width 19 height 7
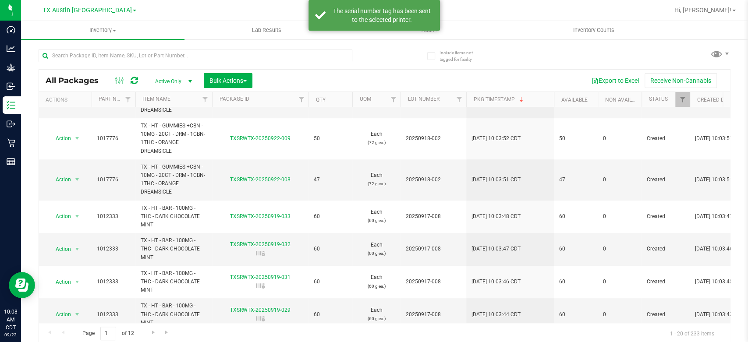
scroll to position [245, 0]
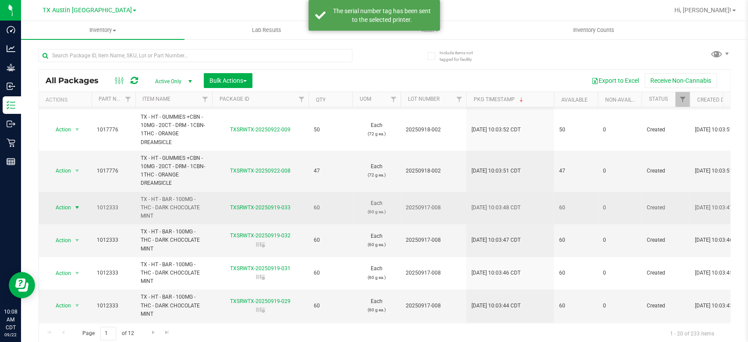
click at [71, 208] on span "Action" at bounding box center [60, 208] width 24 height 12
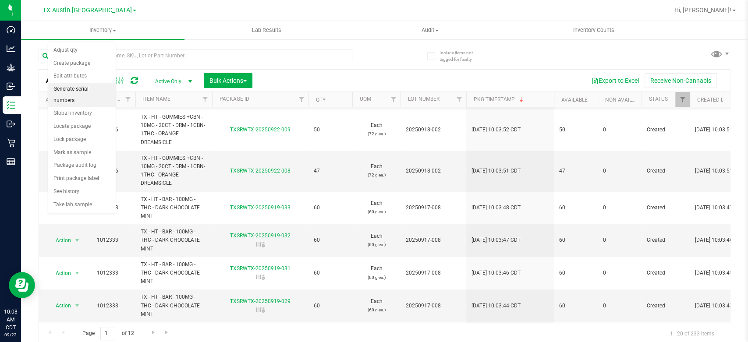
click at [93, 87] on li "Generate serial numbers" at bounding box center [81, 95] width 67 height 24
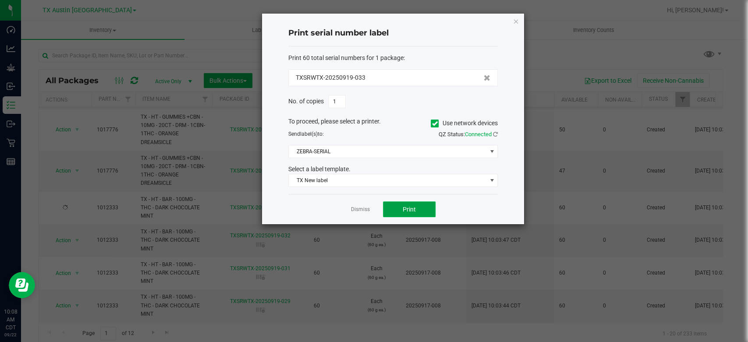
click at [421, 213] on button "Print" at bounding box center [409, 210] width 53 height 16
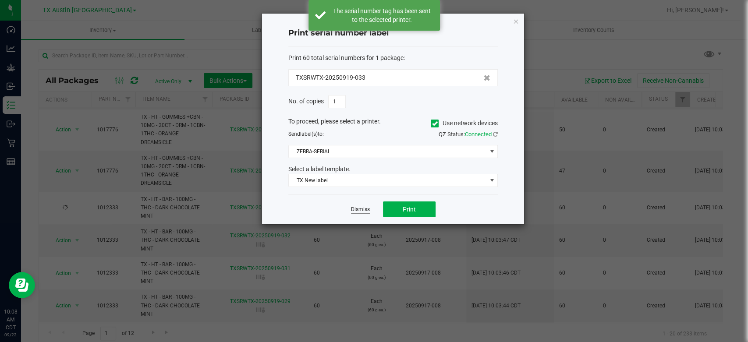
click at [360, 210] on link "Dismiss" at bounding box center [360, 209] width 19 height 7
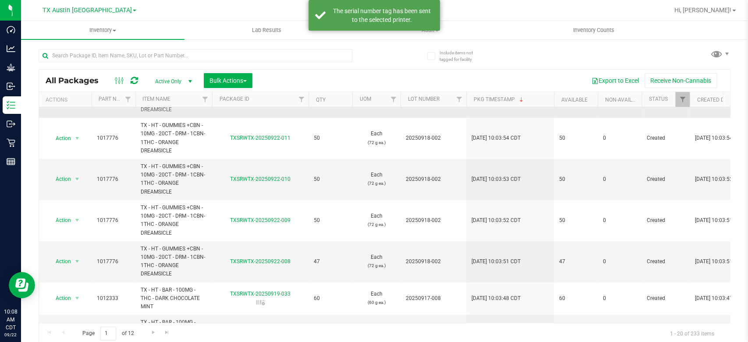
scroll to position [154, 0]
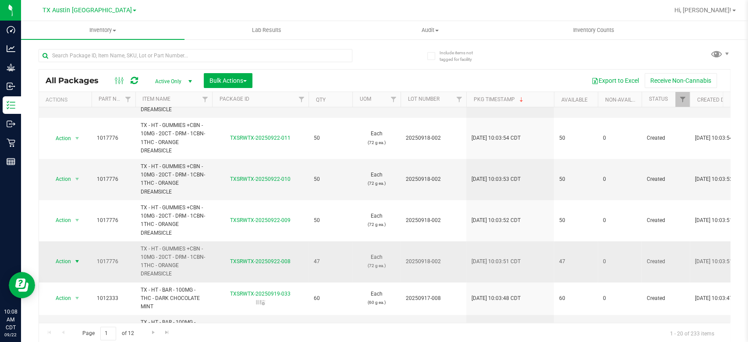
click at [59, 264] on span "Action" at bounding box center [60, 262] width 24 height 12
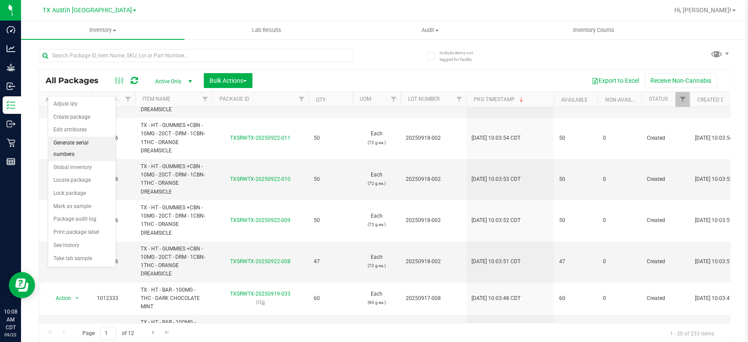
click at [82, 144] on li "Generate serial numbers" at bounding box center [81, 149] width 67 height 24
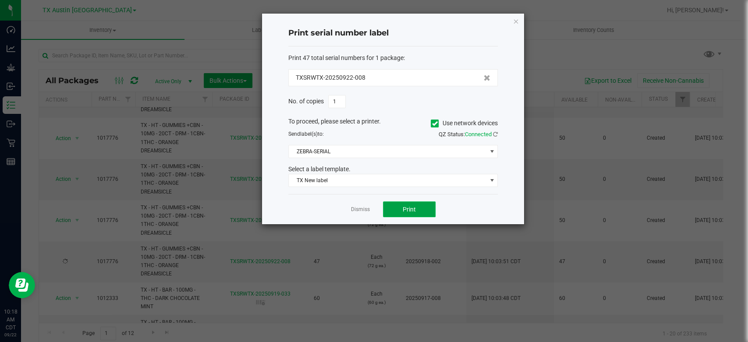
click at [396, 206] on button "Print" at bounding box center [409, 210] width 53 height 16
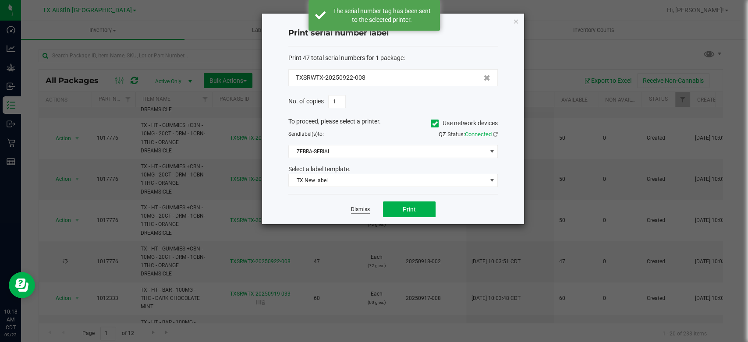
click at [353, 210] on link "Dismiss" at bounding box center [360, 209] width 19 height 7
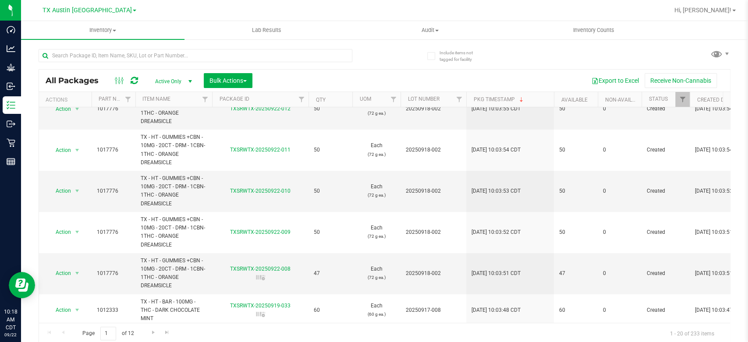
scroll to position [146, 0]
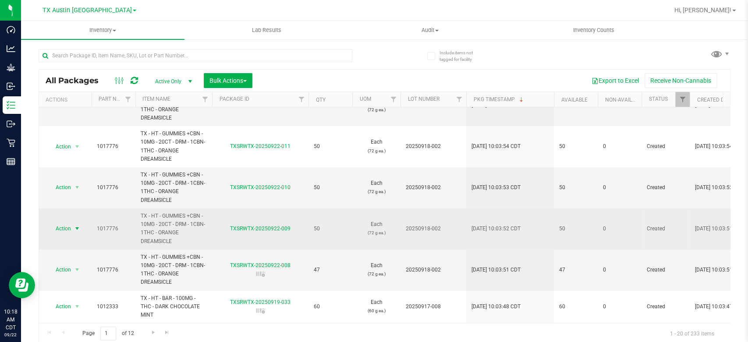
click at [62, 227] on span "Action" at bounding box center [60, 229] width 24 height 12
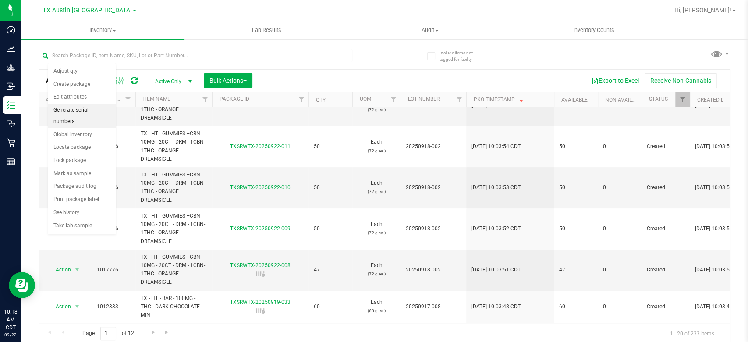
click at [94, 105] on li "Generate serial numbers" at bounding box center [81, 116] width 67 height 24
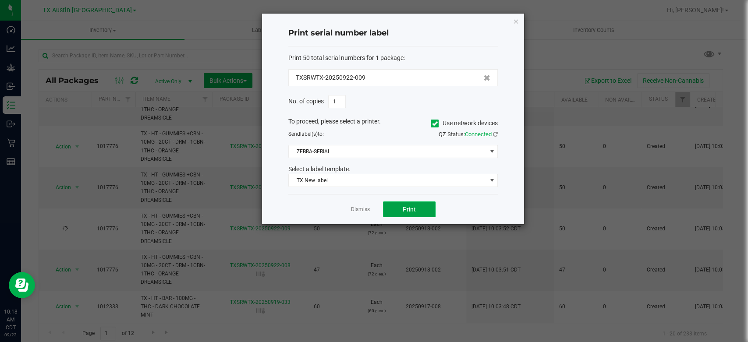
click at [393, 209] on button "Print" at bounding box center [409, 210] width 53 height 16
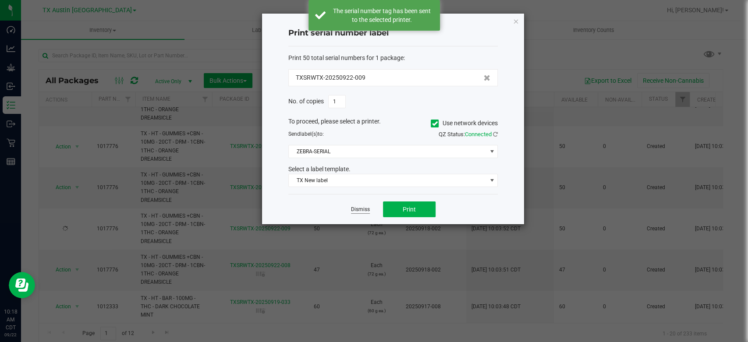
click at [365, 210] on link "Dismiss" at bounding box center [360, 209] width 19 height 7
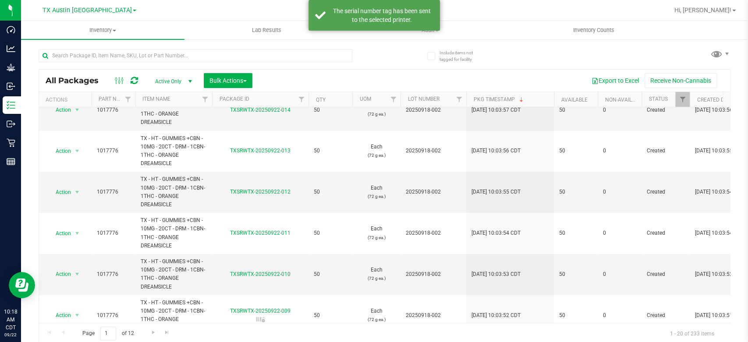
scroll to position [95, 0]
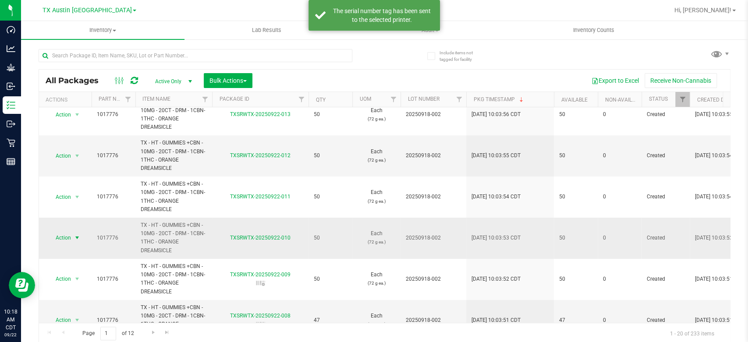
click at [62, 239] on span "Action" at bounding box center [60, 238] width 24 height 12
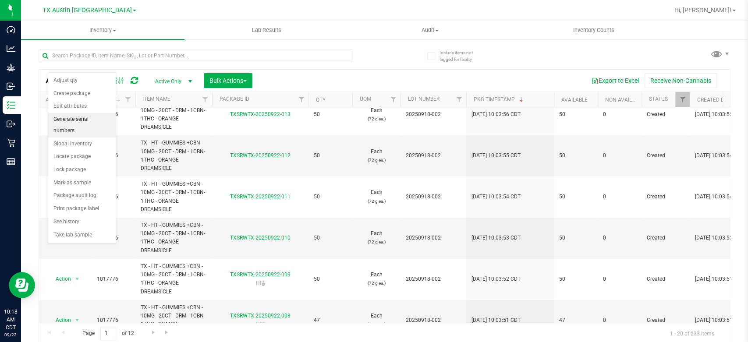
click at [91, 123] on li "Generate serial numbers" at bounding box center [81, 125] width 67 height 24
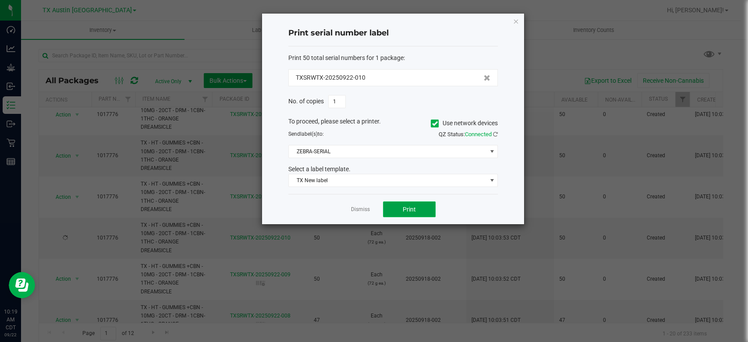
click at [403, 208] on span "Print" at bounding box center [409, 209] width 13 height 7
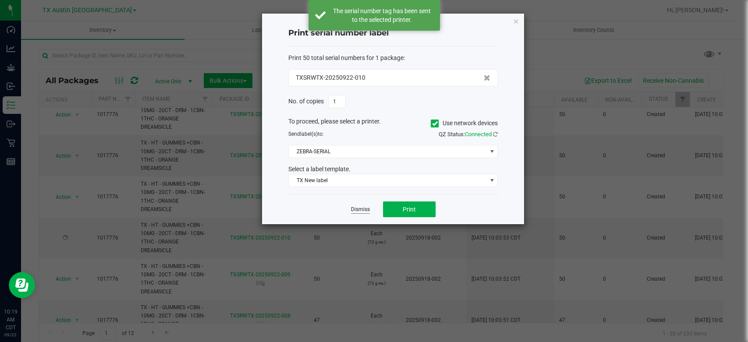
click at [359, 208] on link "Dismiss" at bounding box center [360, 209] width 19 height 7
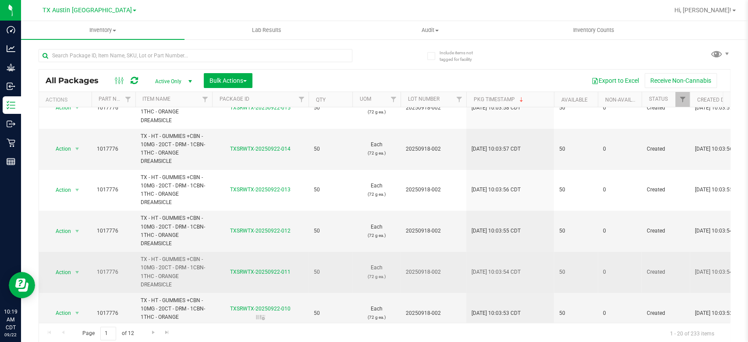
scroll to position [19, 0]
click at [64, 267] on span "Action" at bounding box center [60, 273] width 24 height 12
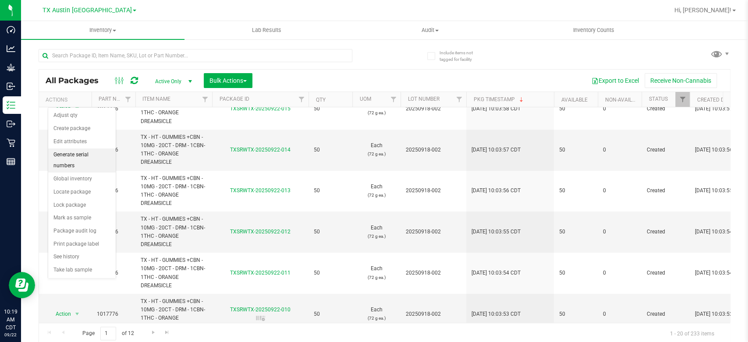
click at [92, 153] on li "Generate serial numbers" at bounding box center [81, 161] width 67 height 24
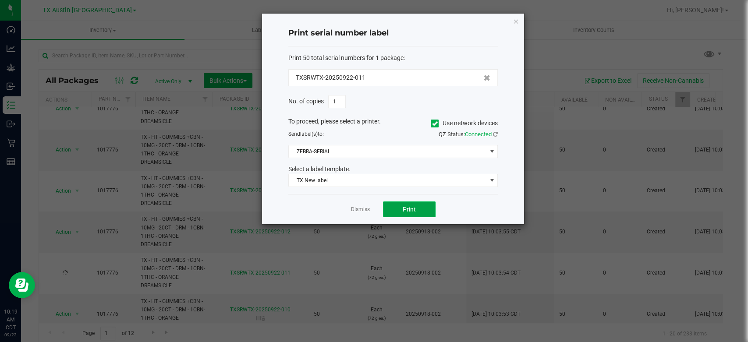
click at [394, 211] on button "Print" at bounding box center [409, 210] width 53 height 16
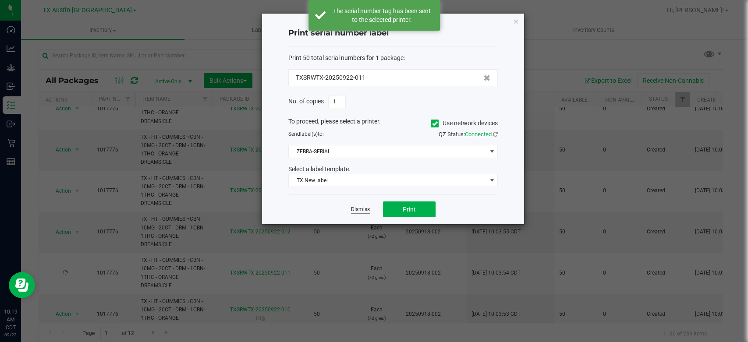
click at [359, 210] on link "Dismiss" at bounding box center [360, 209] width 19 height 7
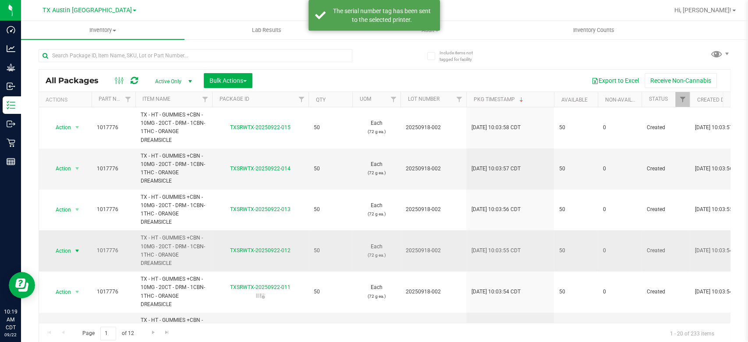
click at [66, 252] on span "Action" at bounding box center [60, 251] width 24 height 12
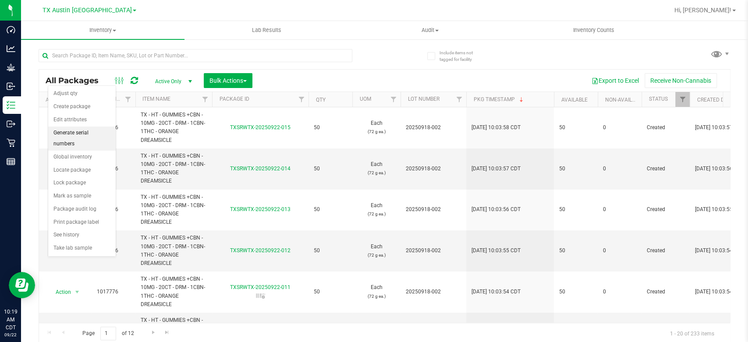
click at [82, 136] on li "Generate serial numbers" at bounding box center [81, 139] width 67 height 24
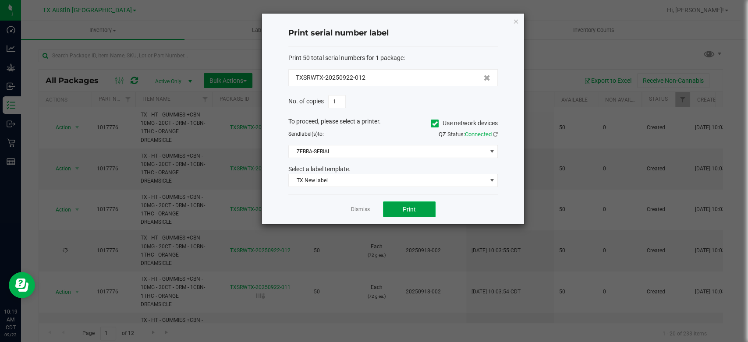
click at [397, 210] on button "Print" at bounding box center [409, 210] width 53 height 16
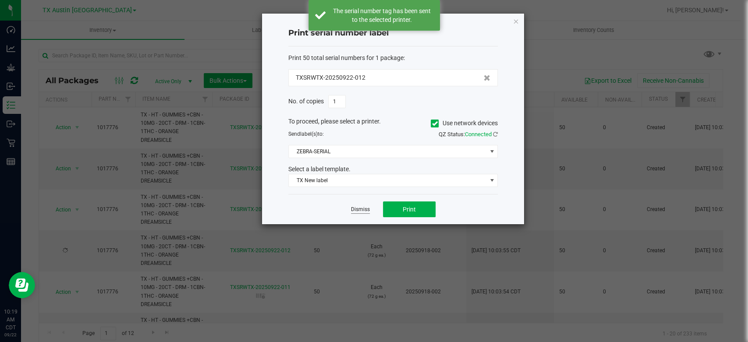
click at [352, 210] on link "Dismiss" at bounding box center [360, 209] width 19 height 7
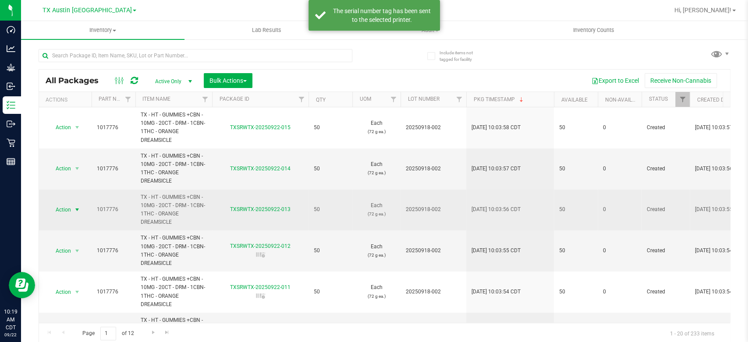
click at [61, 209] on span "Action" at bounding box center [60, 210] width 24 height 12
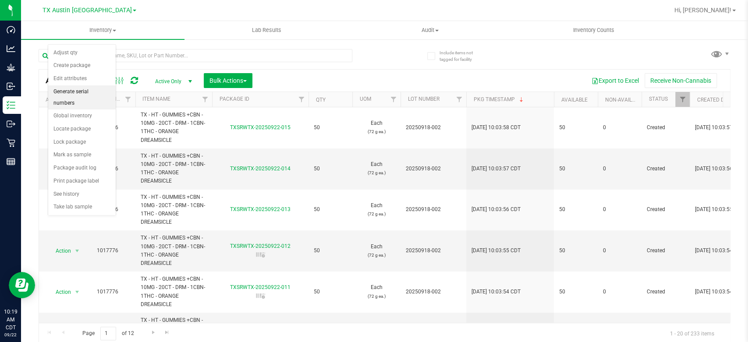
click at [84, 93] on li "Generate serial numbers" at bounding box center [81, 97] width 67 height 24
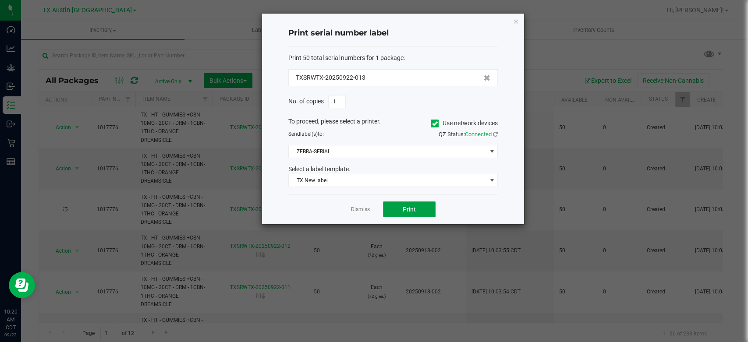
click at [410, 209] on span "Print" at bounding box center [409, 209] width 13 height 7
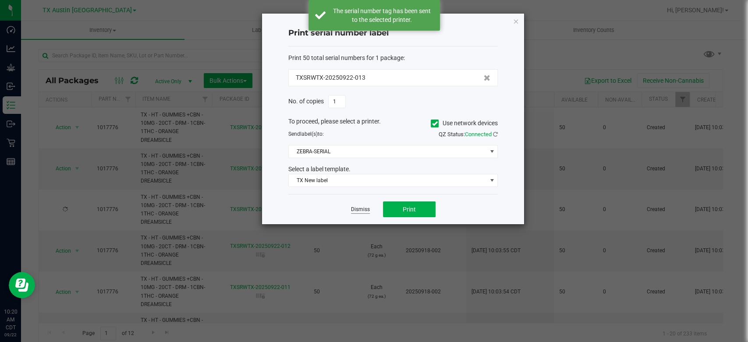
click at [362, 208] on link "Dismiss" at bounding box center [360, 209] width 19 height 7
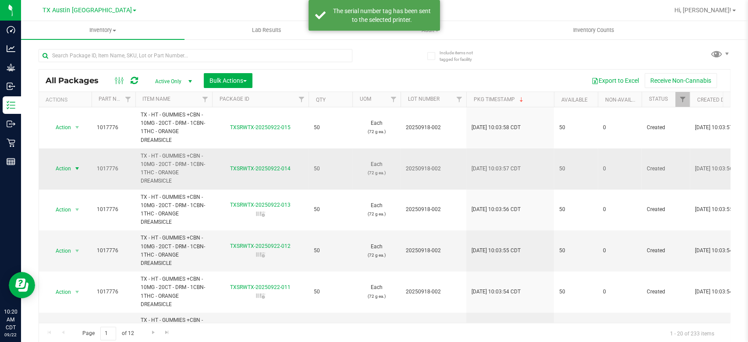
click at [69, 170] on span "Action" at bounding box center [60, 169] width 24 height 12
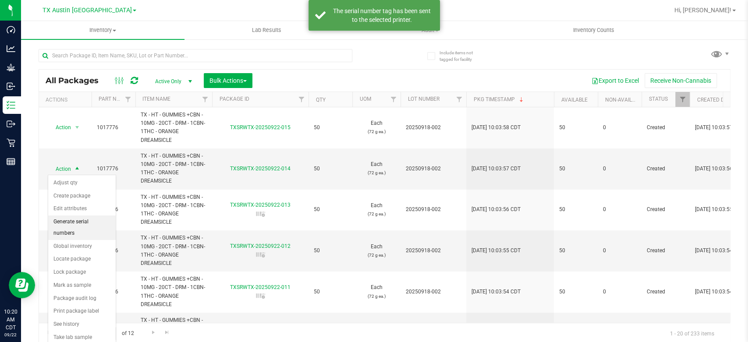
click at [73, 221] on li "Generate serial numbers" at bounding box center [81, 228] width 67 height 24
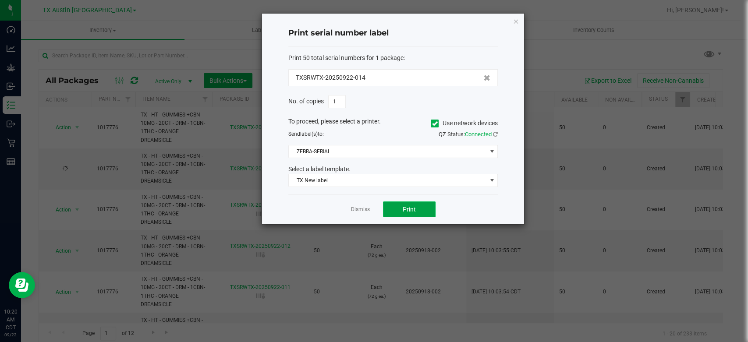
click at [408, 217] on button "Print" at bounding box center [409, 210] width 53 height 16
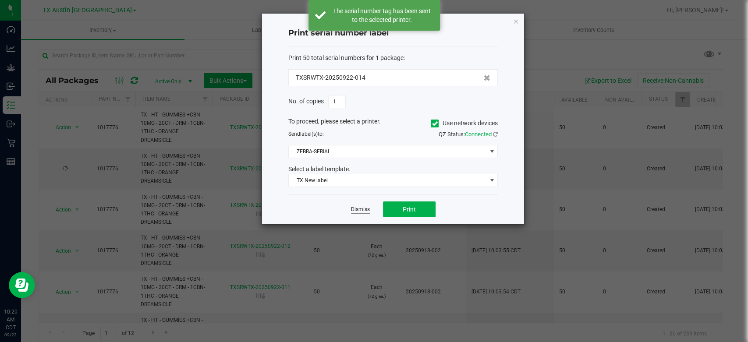
click at [358, 208] on link "Dismiss" at bounding box center [360, 209] width 19 height 7
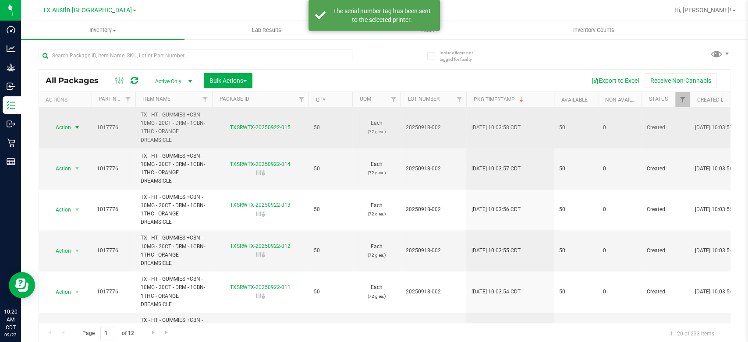
click at [66, 124] on span "Action" at bounding box center [60, 127] width 24 height 12
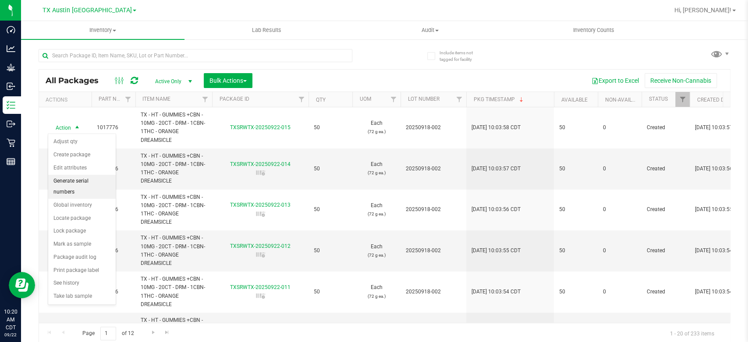
click at [78, 183] on li "Generate serial numbers" at bounding box center [81, 187] width 67 height 24
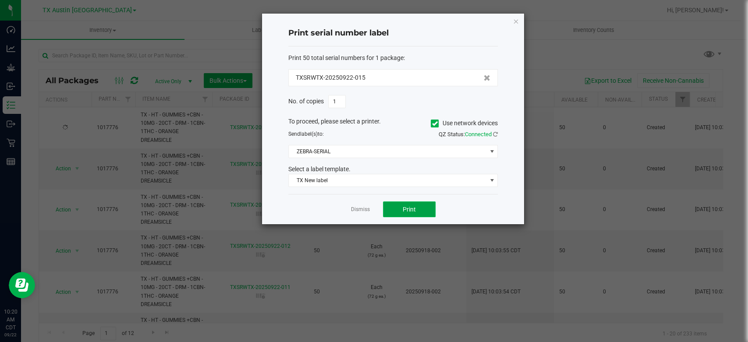
click at [424, 205] on button "Print" at bounding box center [409, 210] width 53 height 16
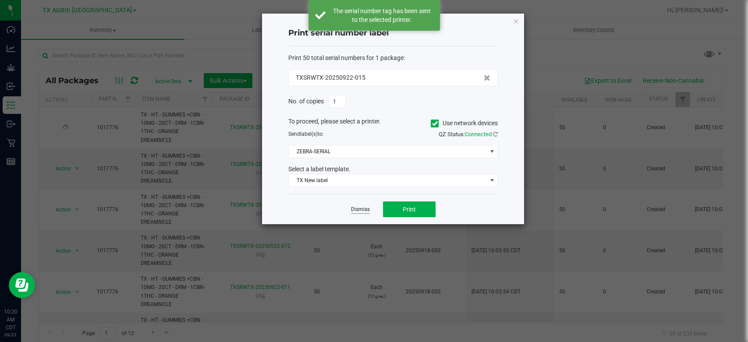
click at [365, 206] on link "Dismiss" at bounding box center [360, 209] width 19 height 7
